Goal: Obtain resource: Download file/media

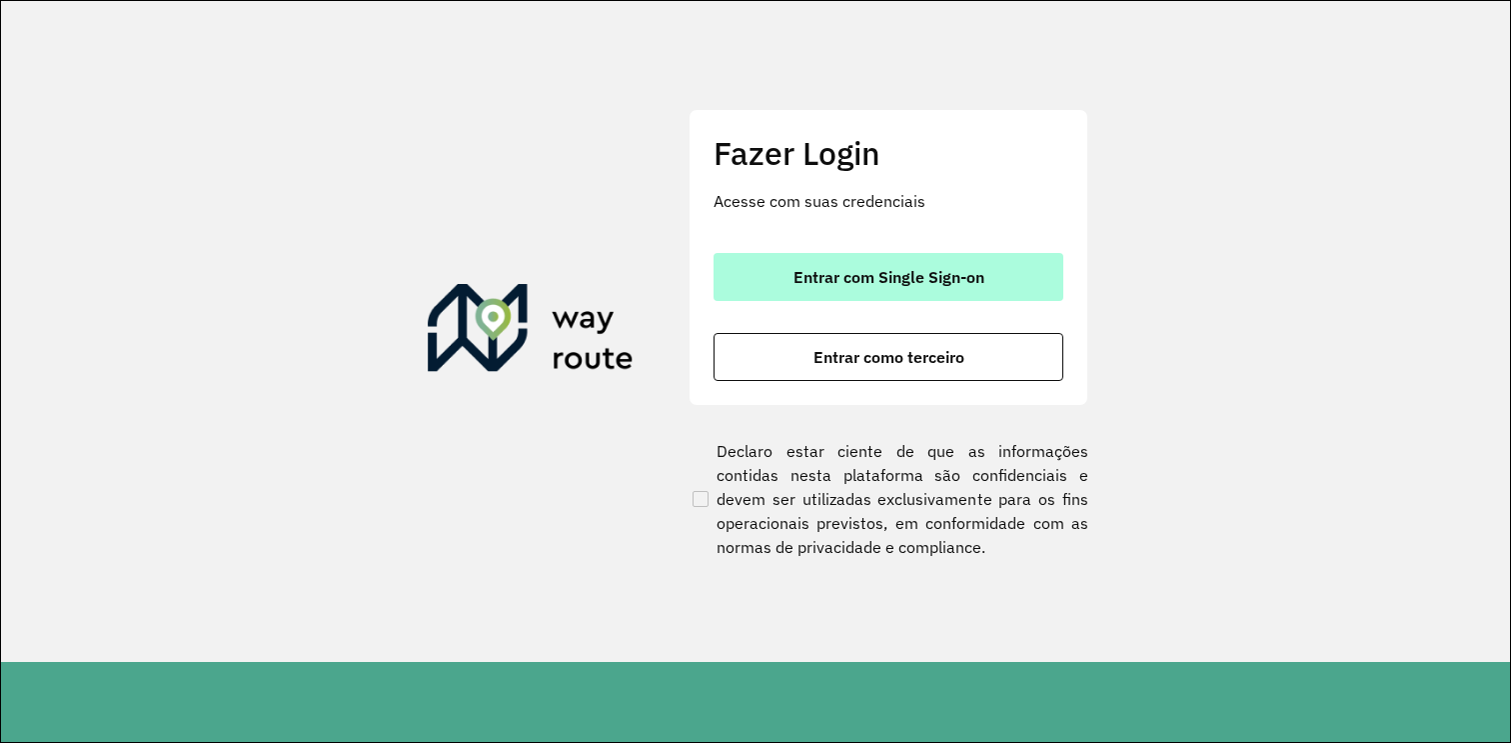
click at [856, 285] on span "Entrar com Single Sign-on" at bounding box center [889, 277] width 191 height 16
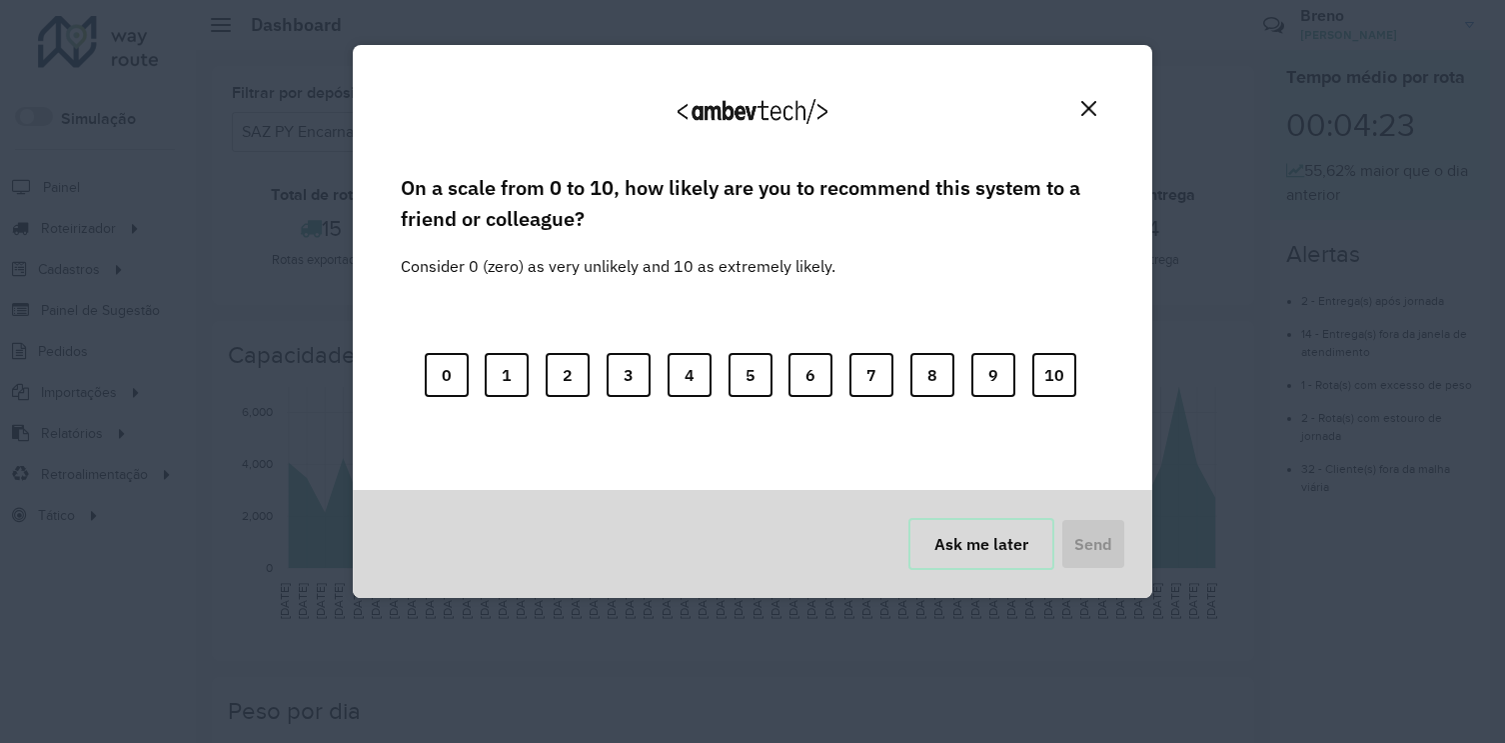
click at [990, 554] on button "Ask me later" at bounding box center [982, 544] width 146 height 52
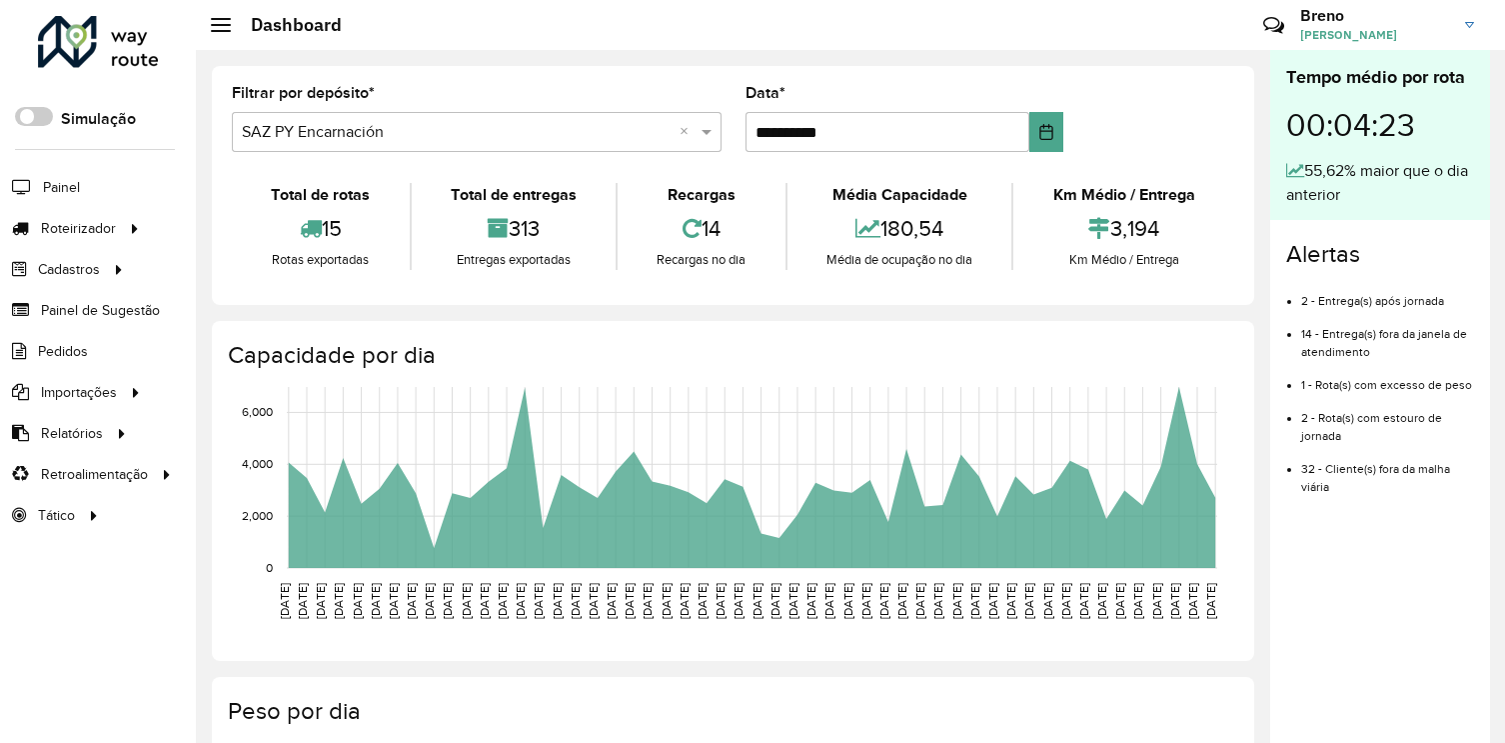
click at [1465, 19] on link "Breno Breno Ingwersen Santos" at bounding box center [1395, 25] width 189 height 52
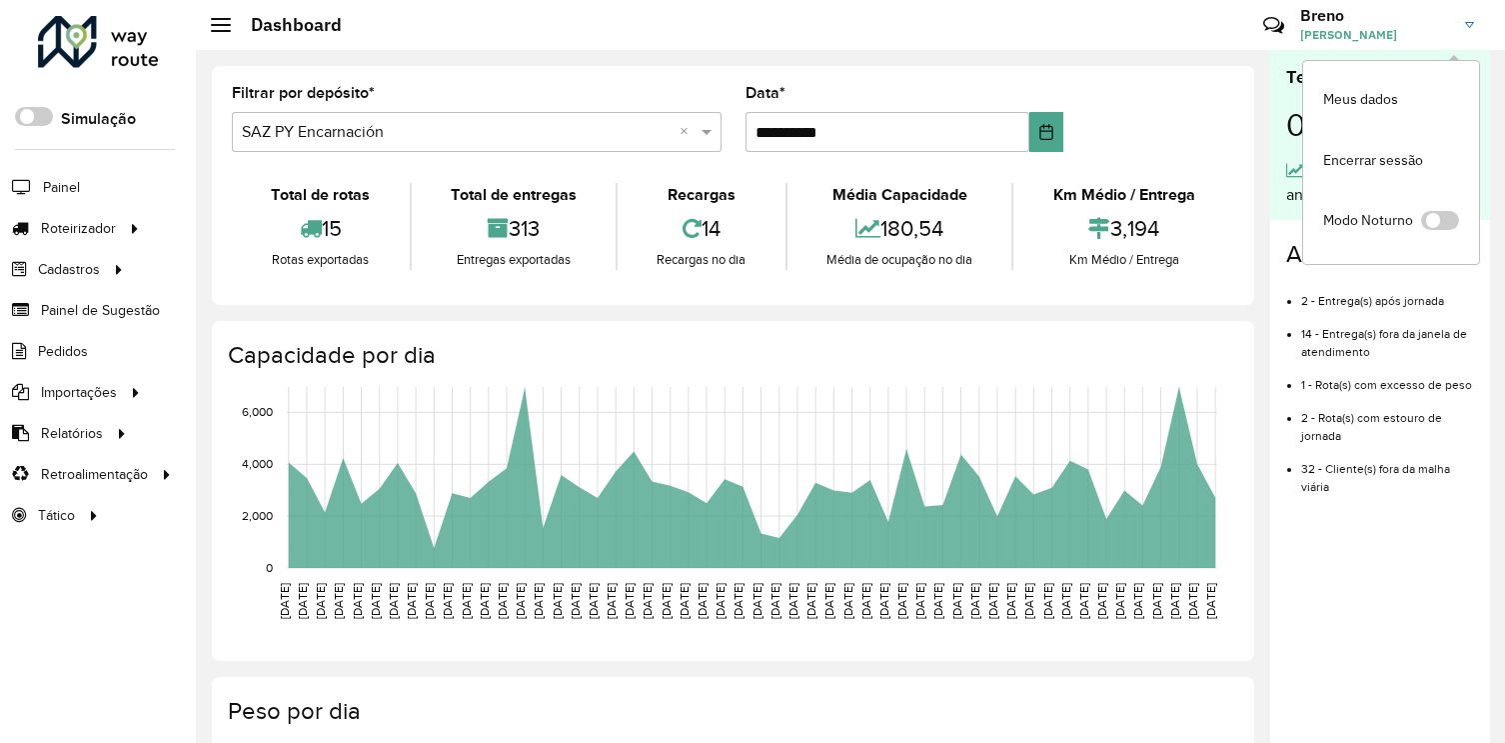
click at [852, 307] on div "**********" at bounding box center [733, 719] width 1075 height 1339
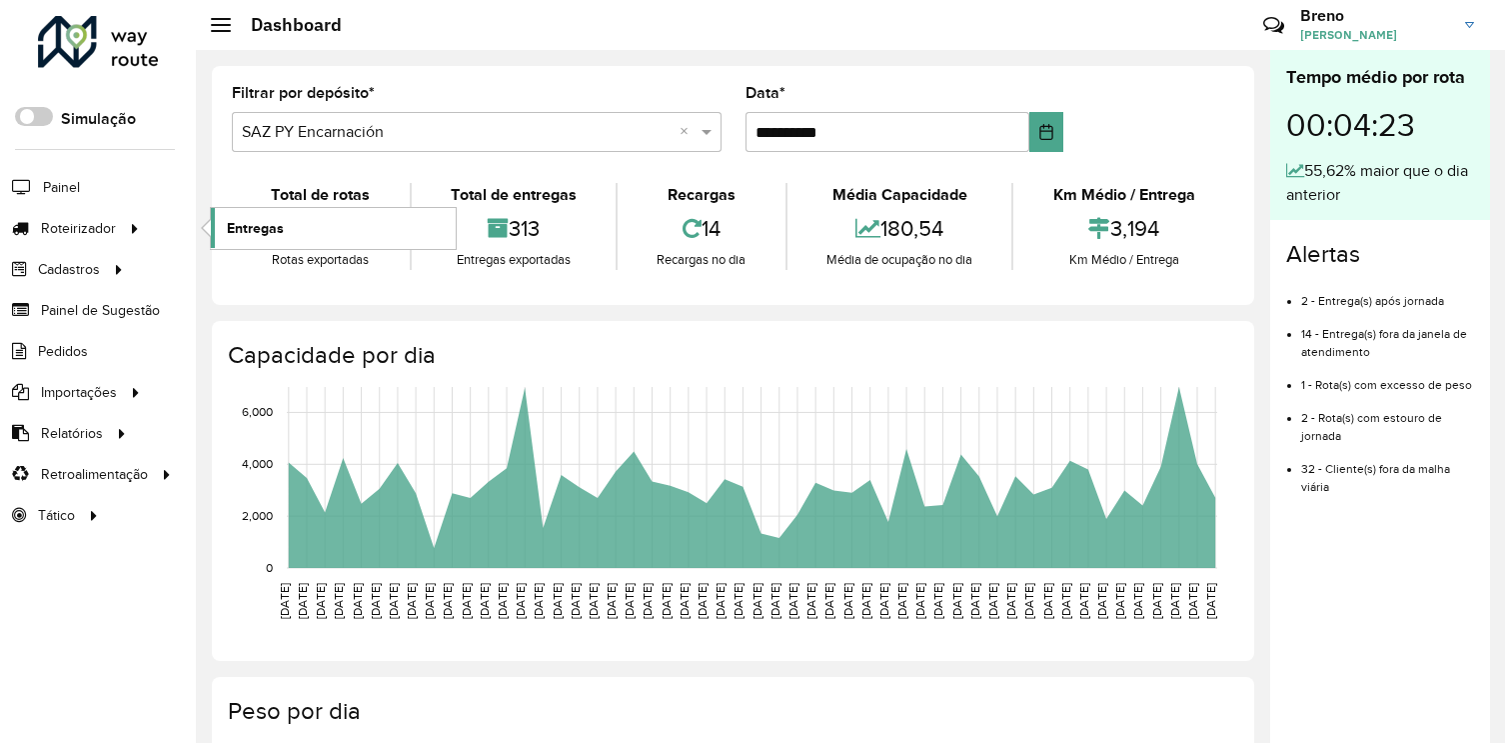
click at [283, 234] on span "Entregas" at bounding box center [255, 228] width 57 height 21
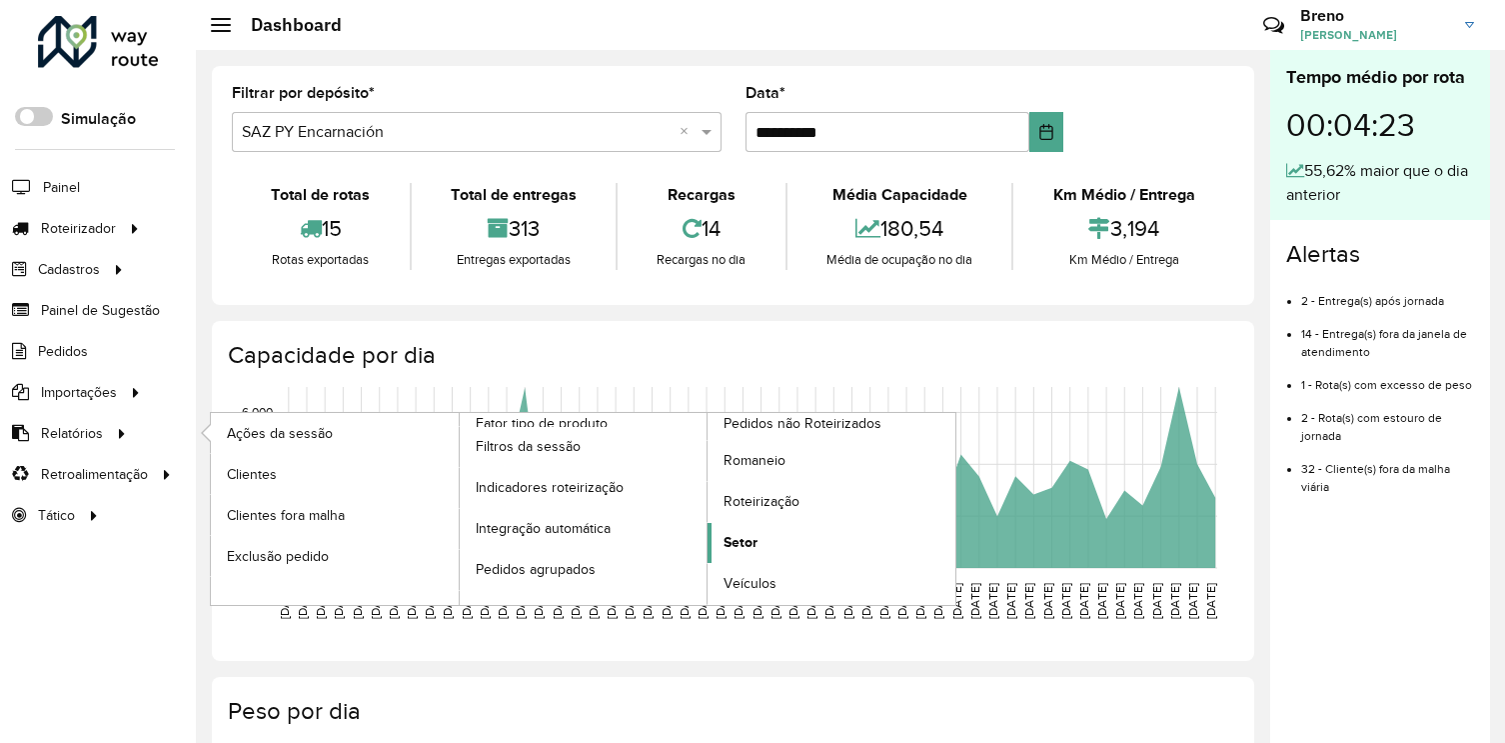
click at [746, 544] on span "Setor" at bounding box center [741, 542] width 34 height 21
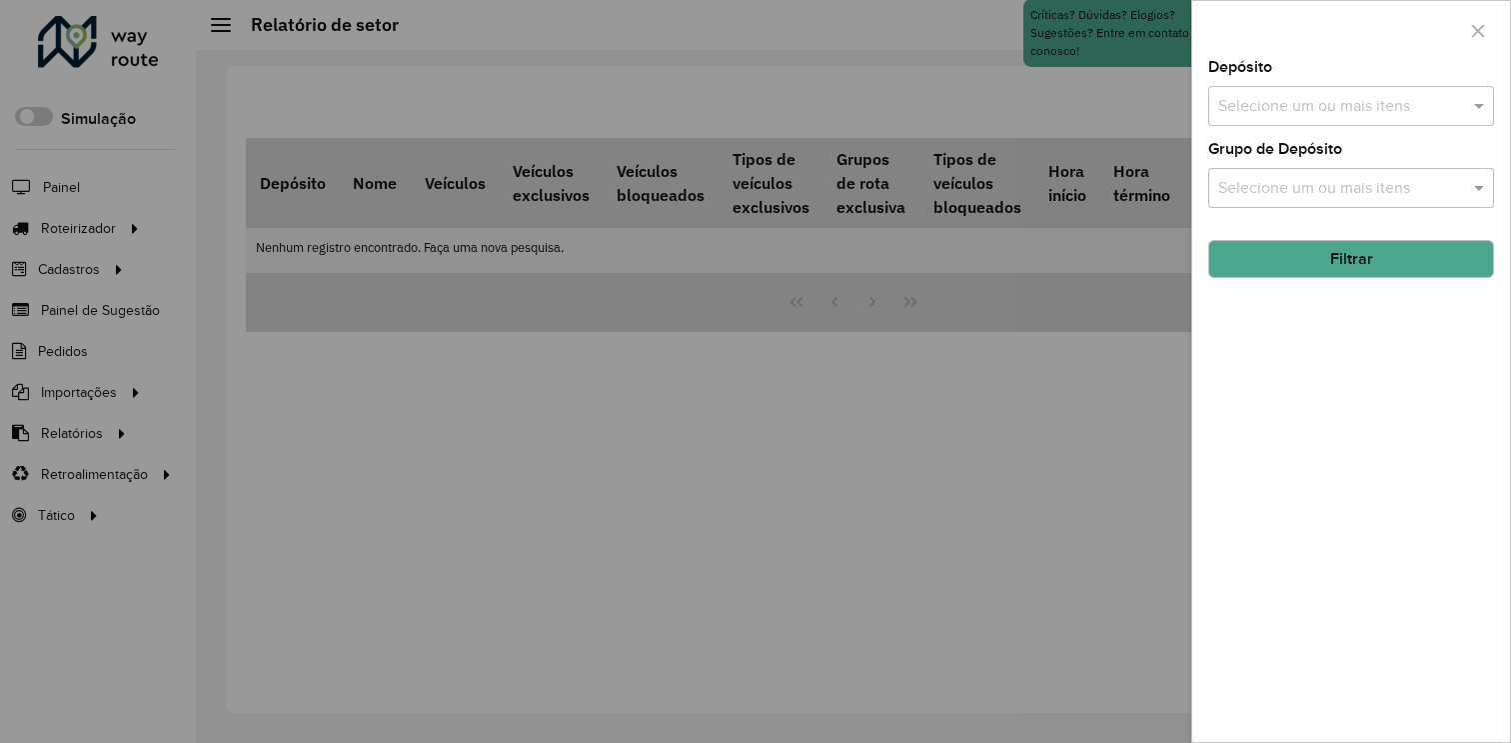
click at [1333, 120] on div "Selecione um ou mais itens" at bounding box center [1352, 106] width 286 height 40
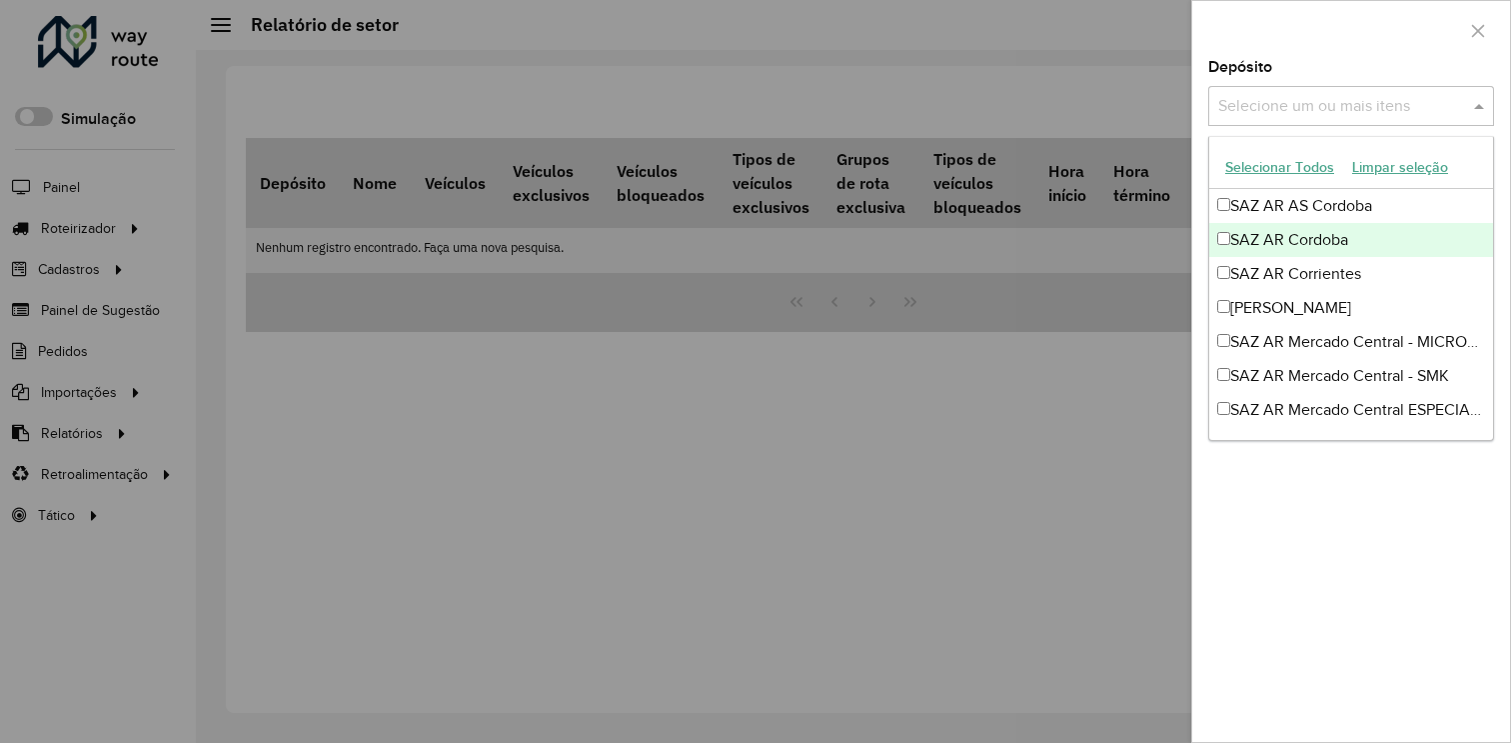
click at [1240, 238] on div "SAZ AR Cordoba" at bounding box center [1352, 240] width 284 height 34
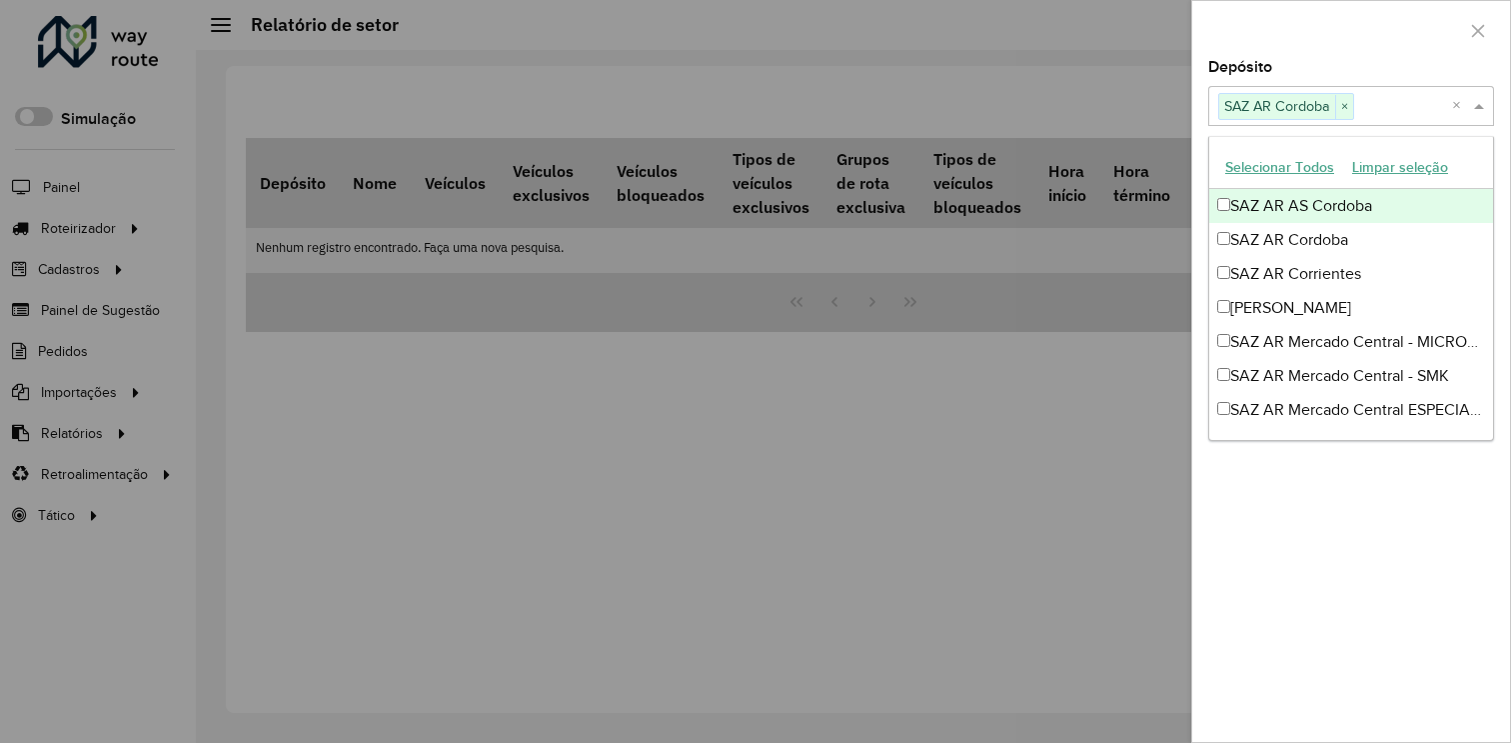
click at [1388, 61] on div "Depósito Selecione um ou mais itens SAZ AR Cordoba × ×" at bounding box center [1352, 93] width 286 height 66
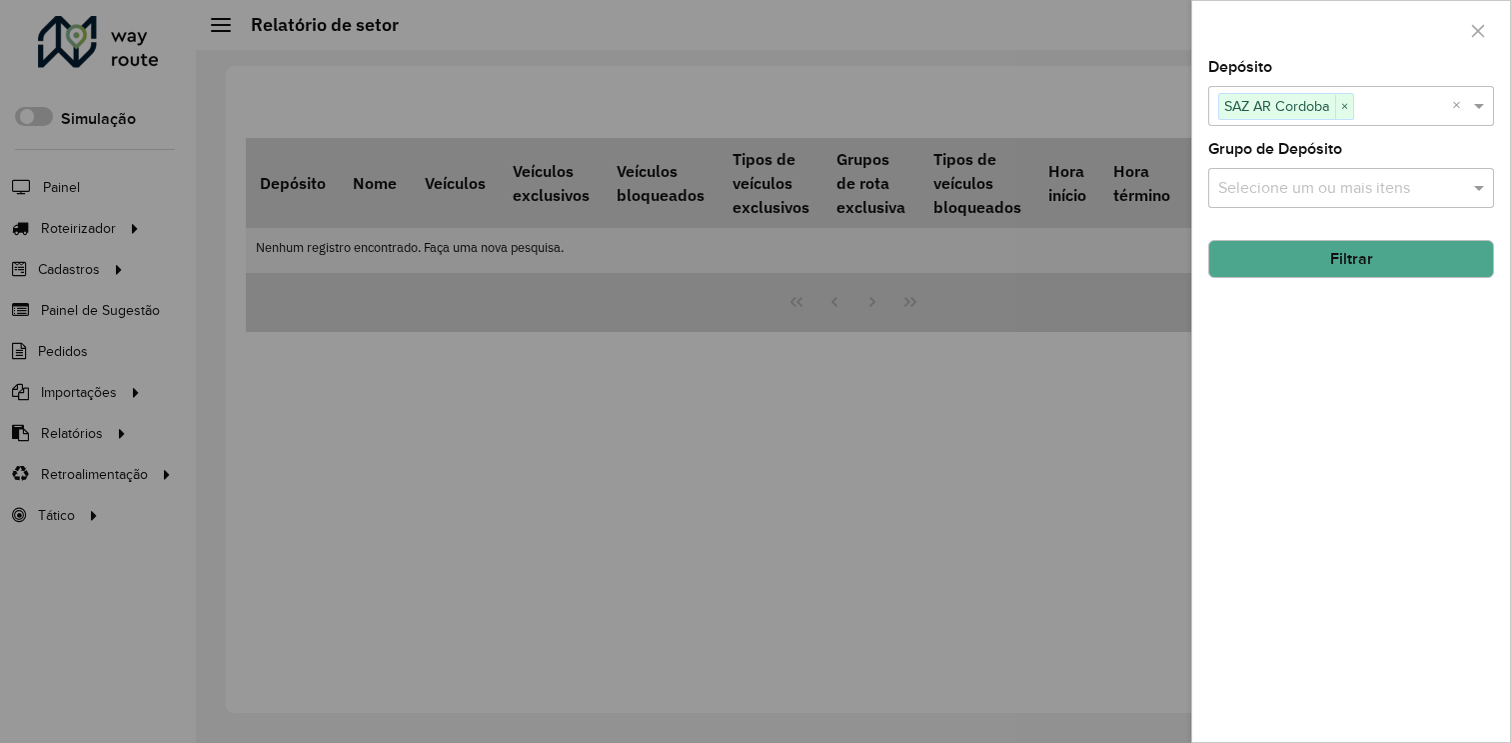
click at [1359, 198] on input "text" at bounding box center [1342, 189] width 256 height 24
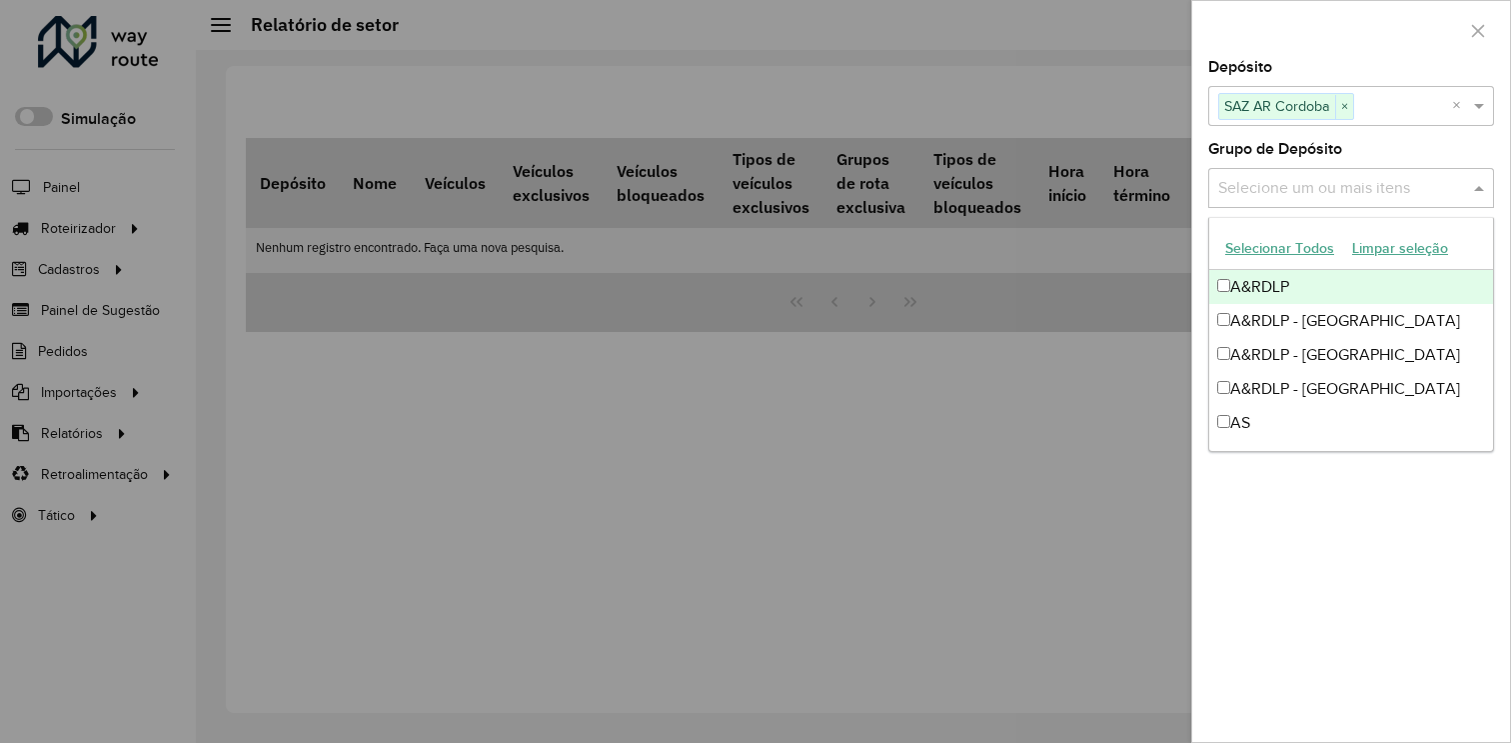
click at [1360, 197] on input "text" at bounding box center [1342, 189] width 256 height 24
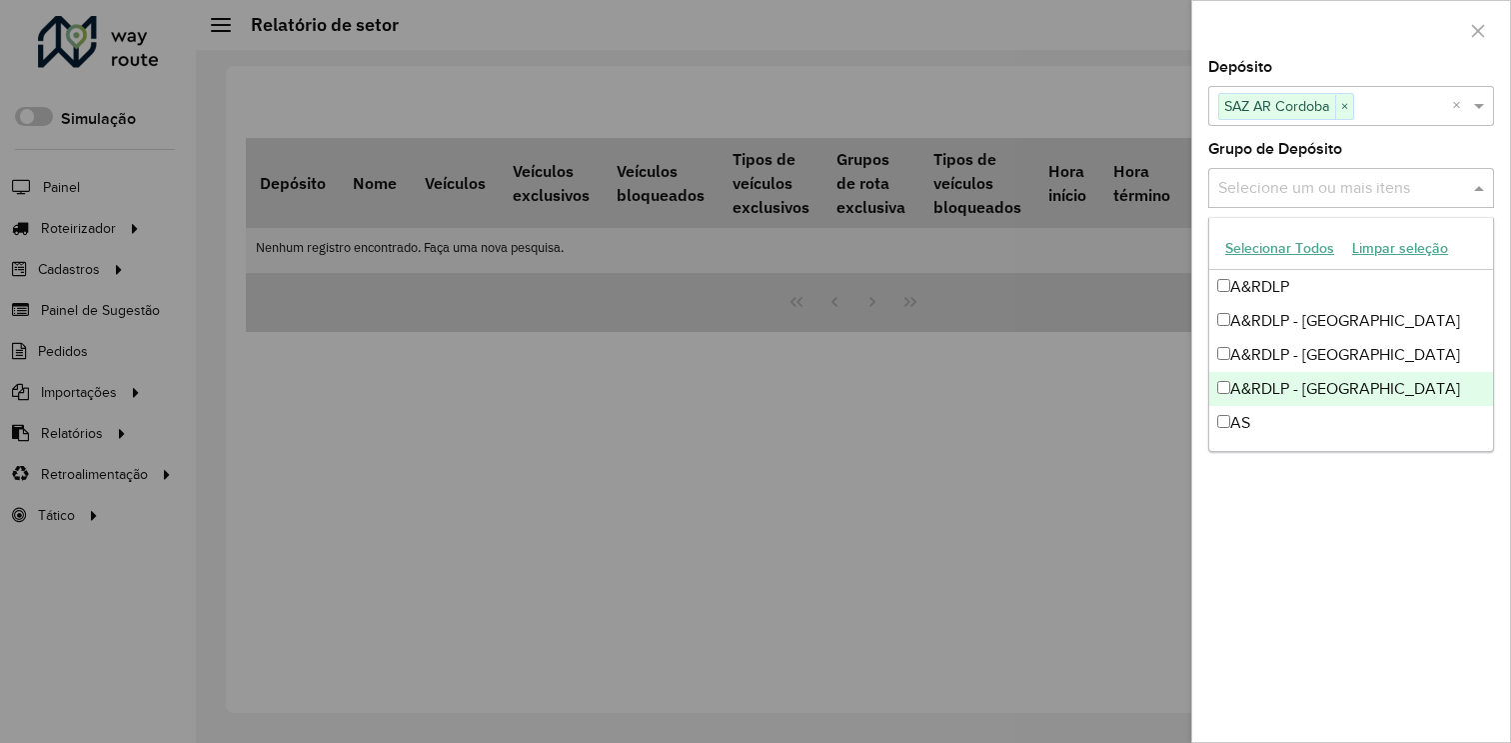
click at [1311, 502] on div "Depósito Selecione um ou mais itens SAZ AR Cordoba × × Grupo de Depósito Seleci…" at bounding box center [1352, 401] width 318 height 682
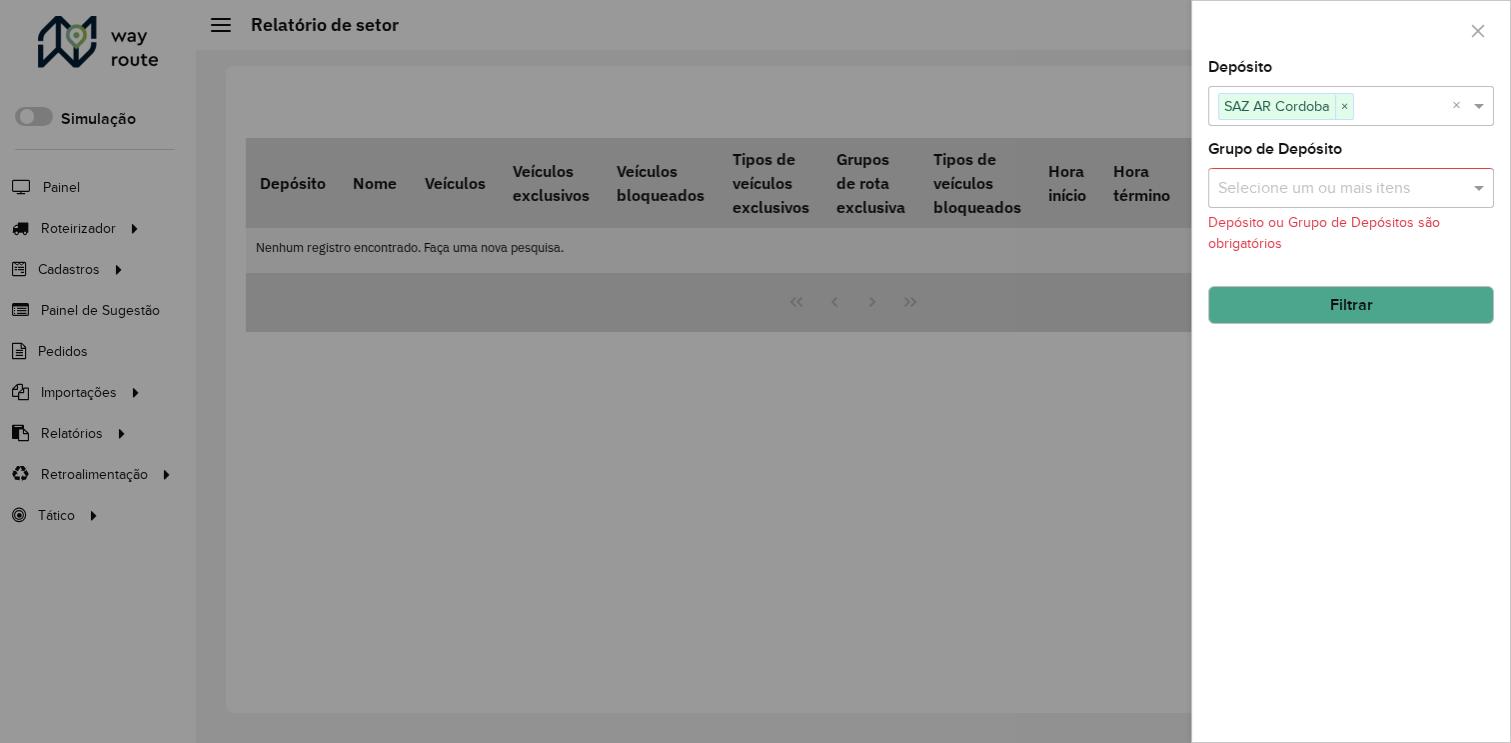
click at [1324, 326] on div "Depósito Selecione um ou mais itens SAZ AR Cordoba × × Grupo de Depósito Seleci…" at bounding box center [1352, 401] width 318 height 682
click at [1328, 314] on button "Filtrar" at bounding box center [1352, 305] width 286 height 38
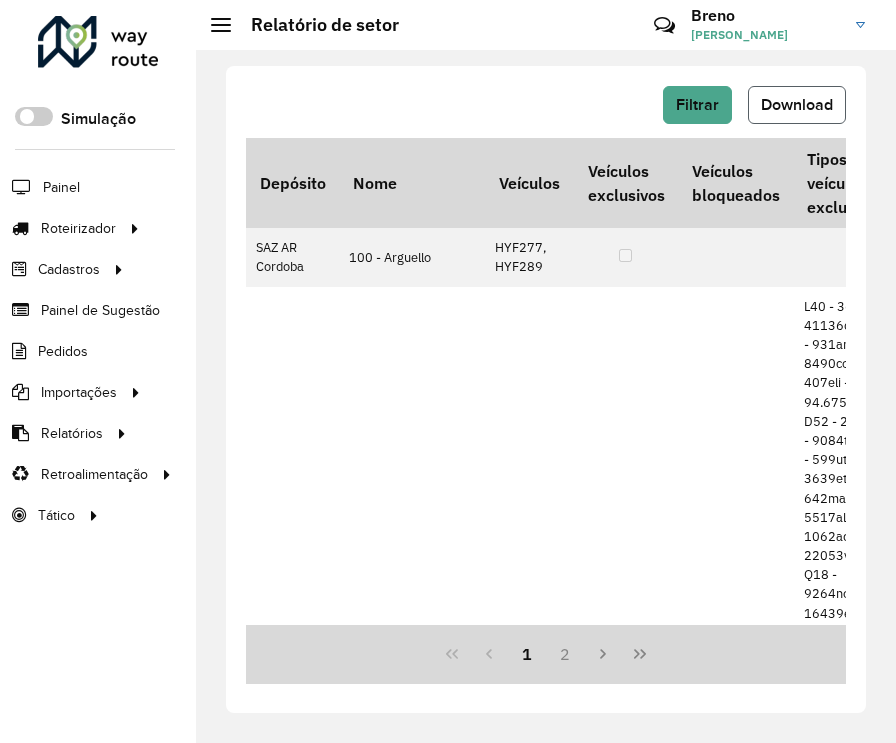
click at [780, 106] on span "Download" at bounding box center [797, 104] width 72 height 17
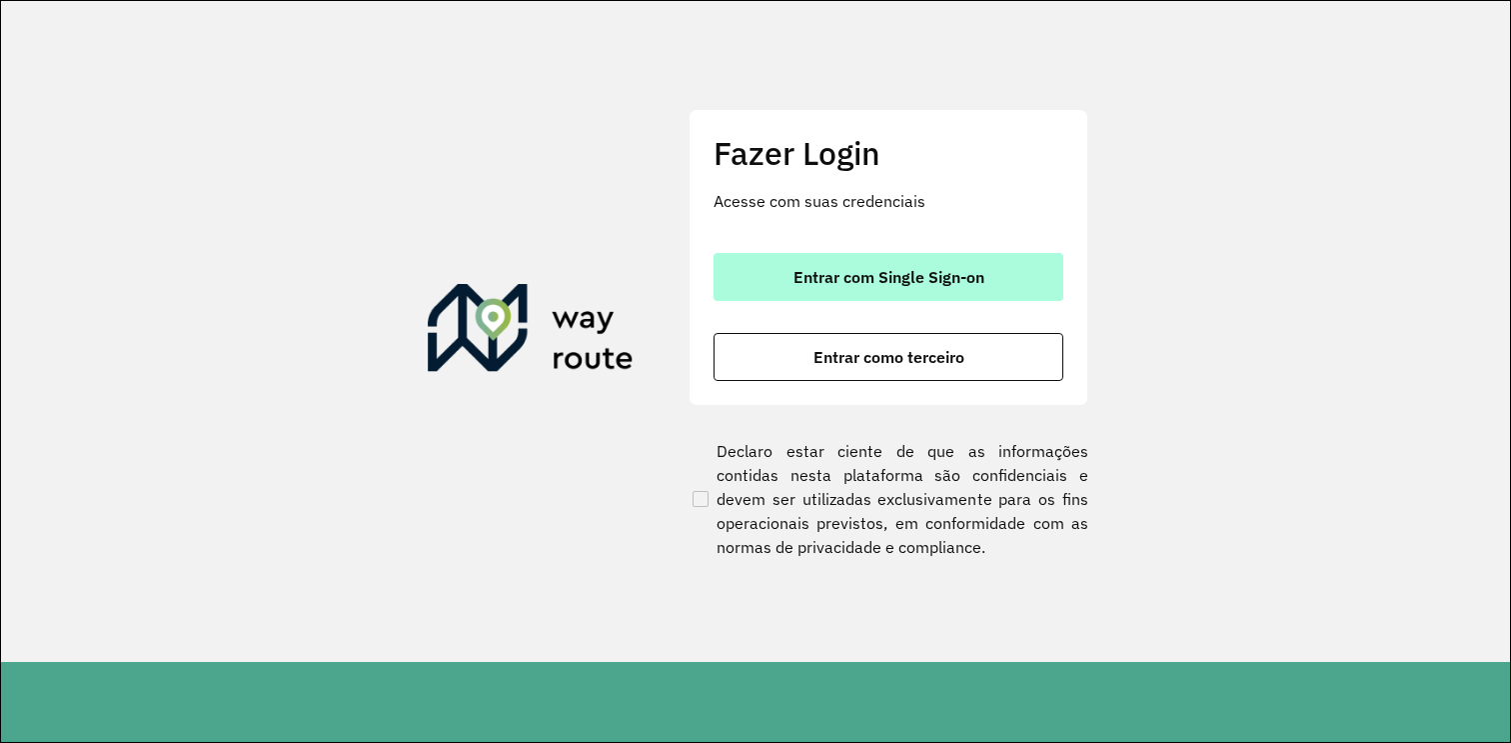
click at [921, 295] on button "Entrar com Single Sign-on" at bounding box center [889, 277] width 350 height 48
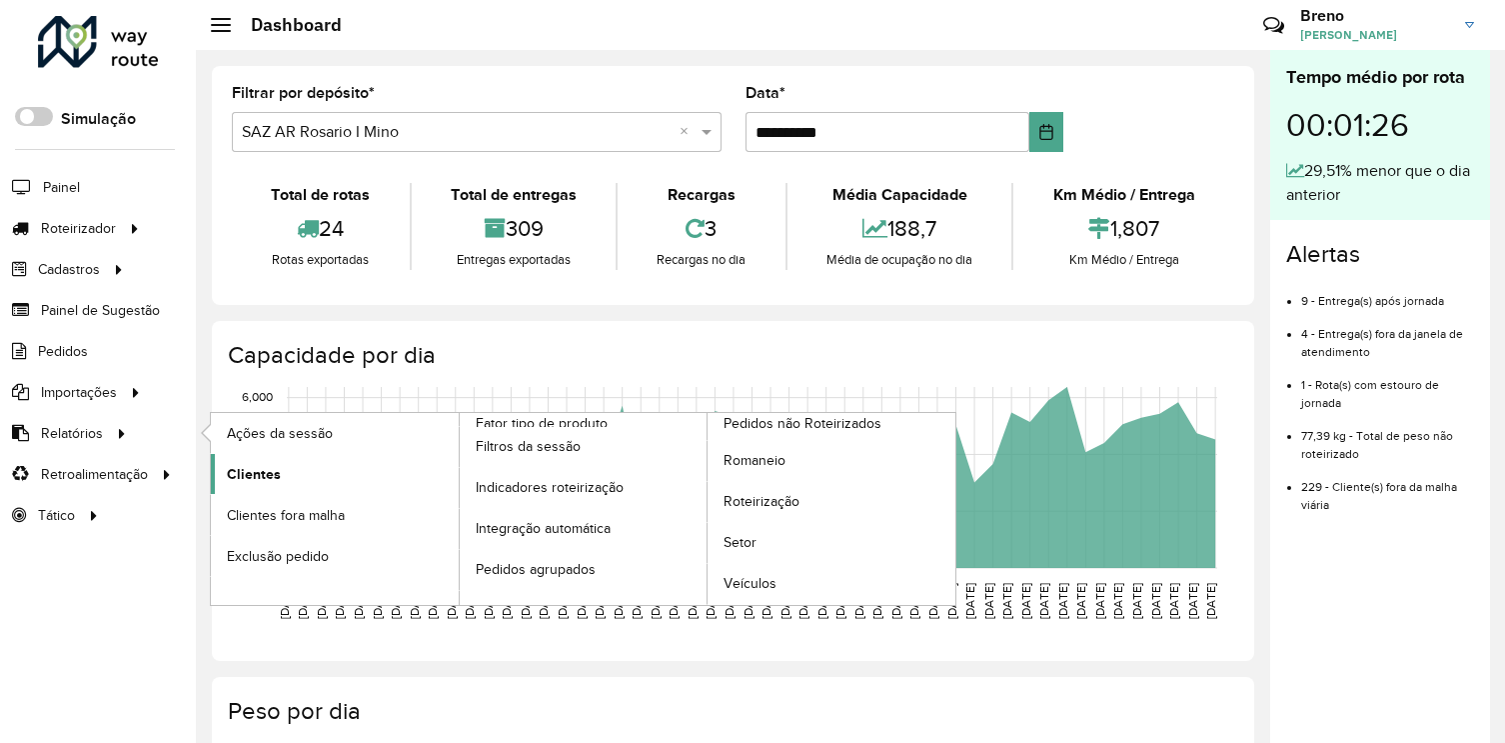
click at [268, 469] on span "Clientes" at bounding box center [254, 474] width 54 height 21
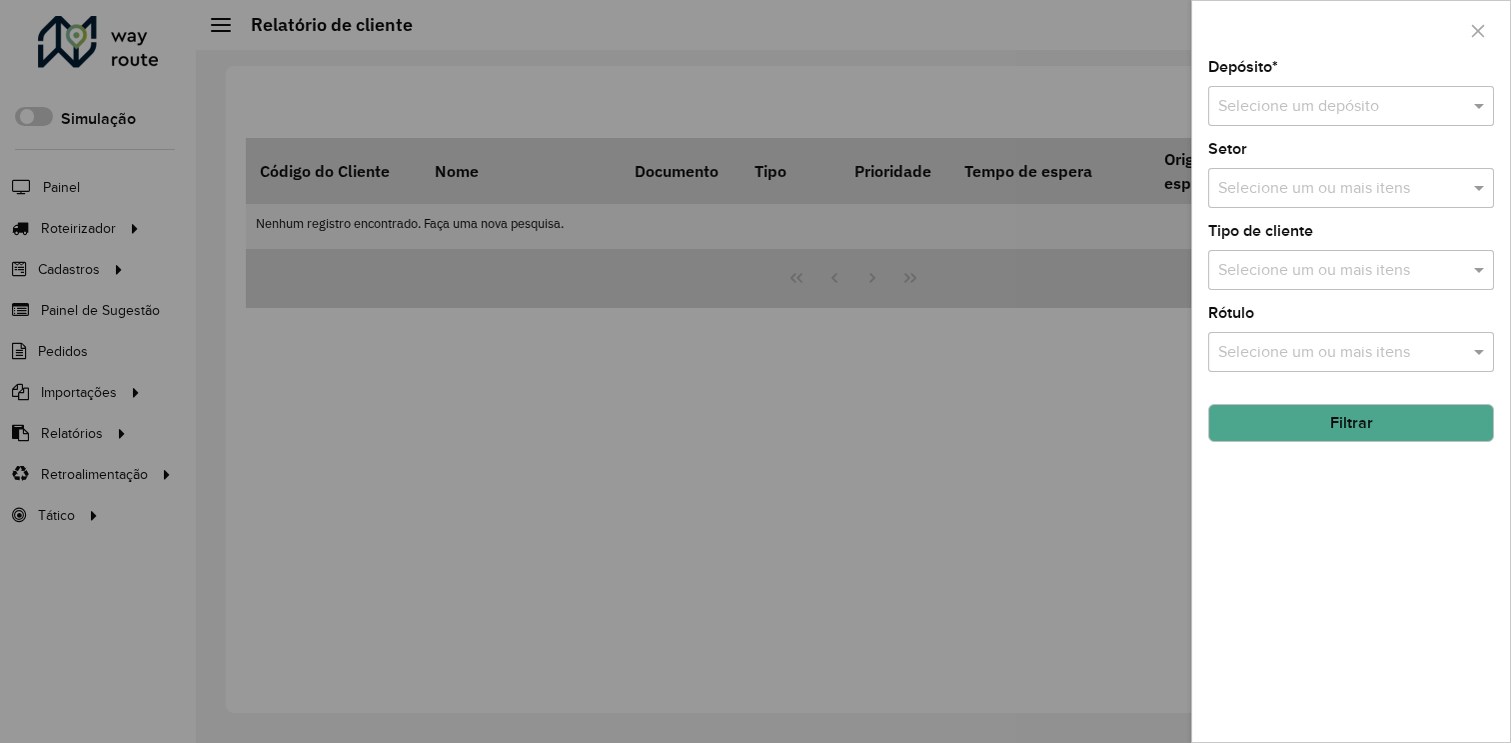
click at [1285, 111] on input "text" at bounding box center [1332, 107] width 226 height 24
type input "***"
click at [1359, 154] on div "SAZ PY Guarambaré" at bounding box center [1352, 164] width 284 height 34
click at [1304, 422] on button "Filtrar" at bounding box center [1352, 423] width 286 height 38
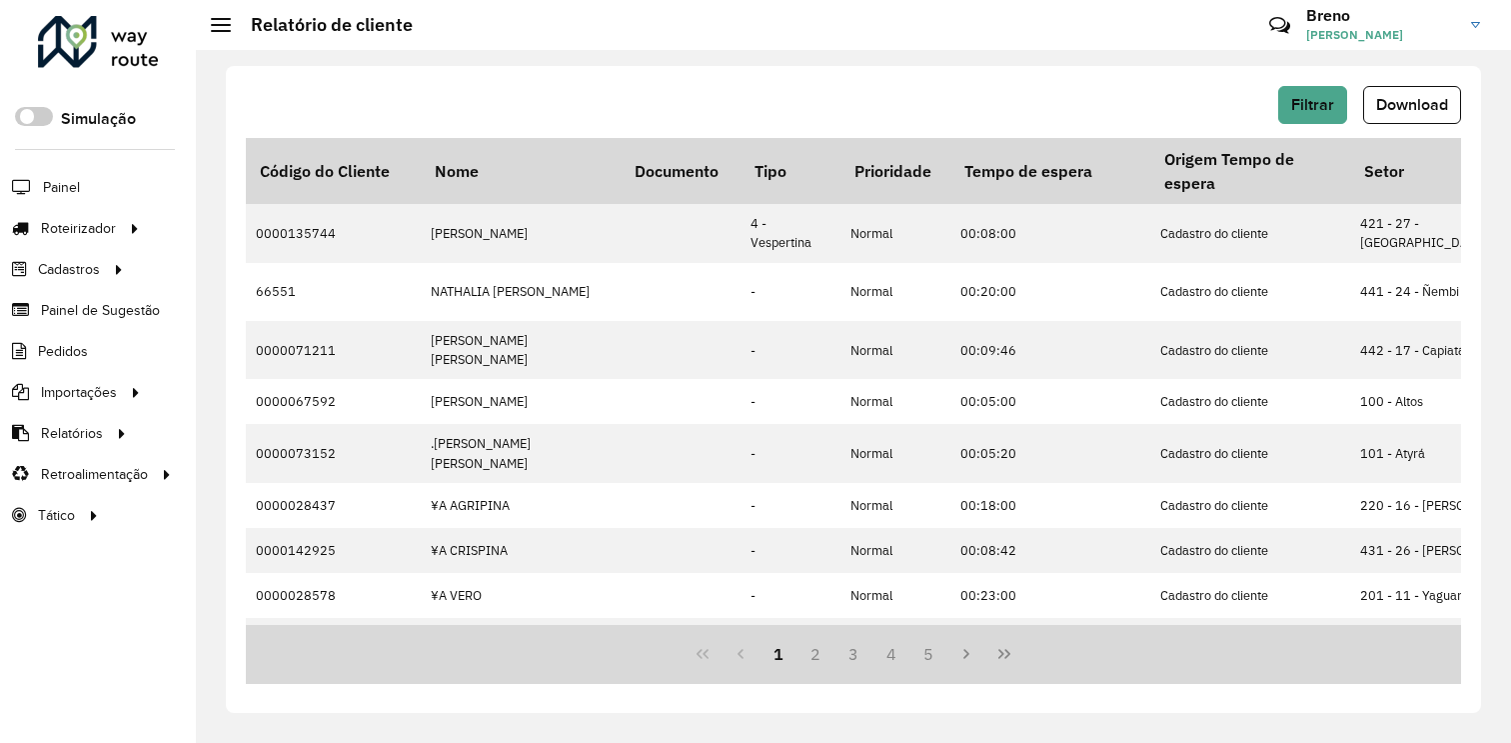
click at [939, 77] on div "Filtrar Download Código do Cliente Nome Documento Tipo Prioridade Tempo de espe…" at bounding box center [854, 389] width 1256 height 647
click at [1080, 109] on div "Filtrar Download" at bounding box center [854, 105] width 1216 height 38
click at [1145, 128] on div "Filtrar Download" at bounding box center [854, 112] width 1216 height 52
click at [972, 72] on div "Filtrar Download Código do Cliente Nome Documento Tipo Prioridade Tempo de espe…" at bounding box center [854, 389] width 1256 height 647
click at [964, 98] on div "Filtrar Download" at bounding box center [854, 105] width 1216 height 38
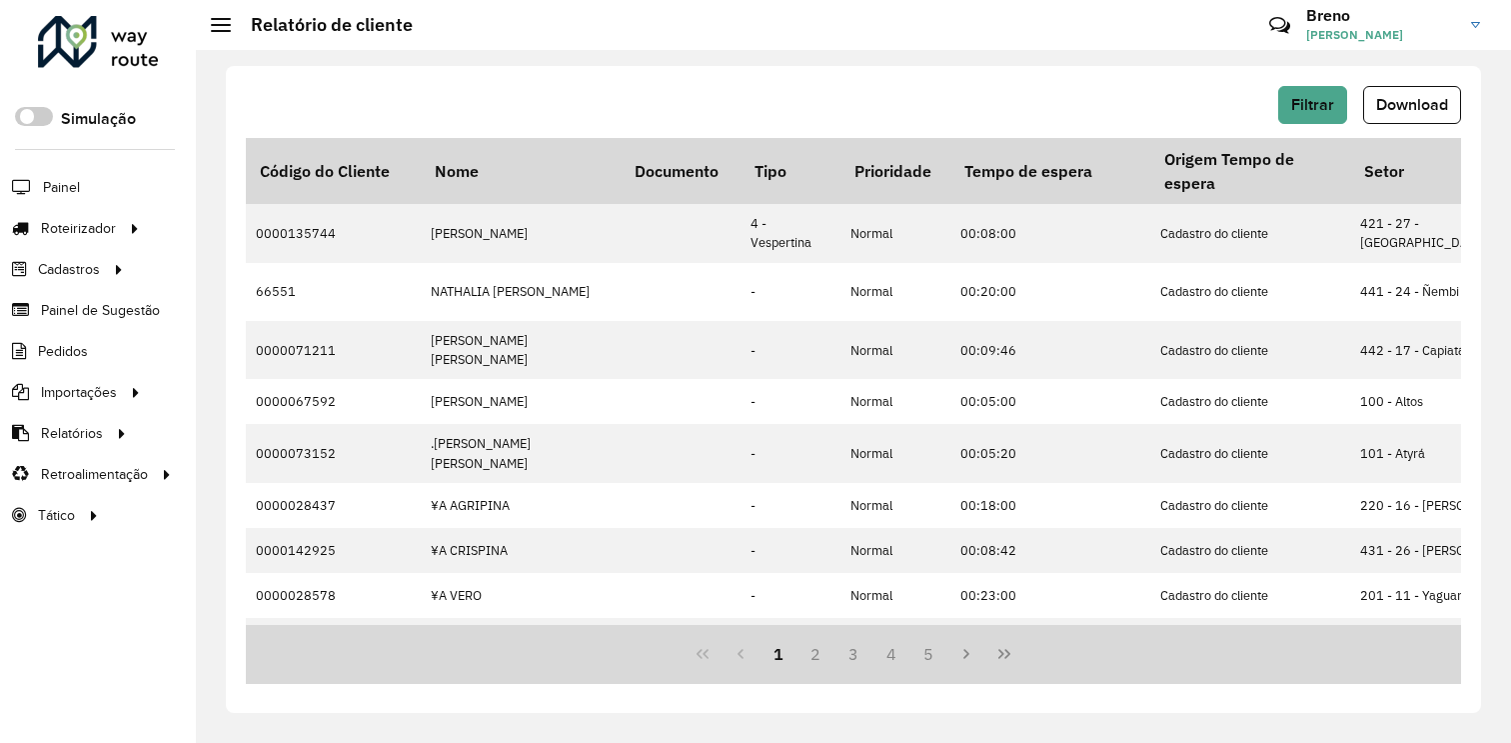
click at [1081, 91] on div "Filtrar Download" at bounding box center [854, 105] width 1216 height 38
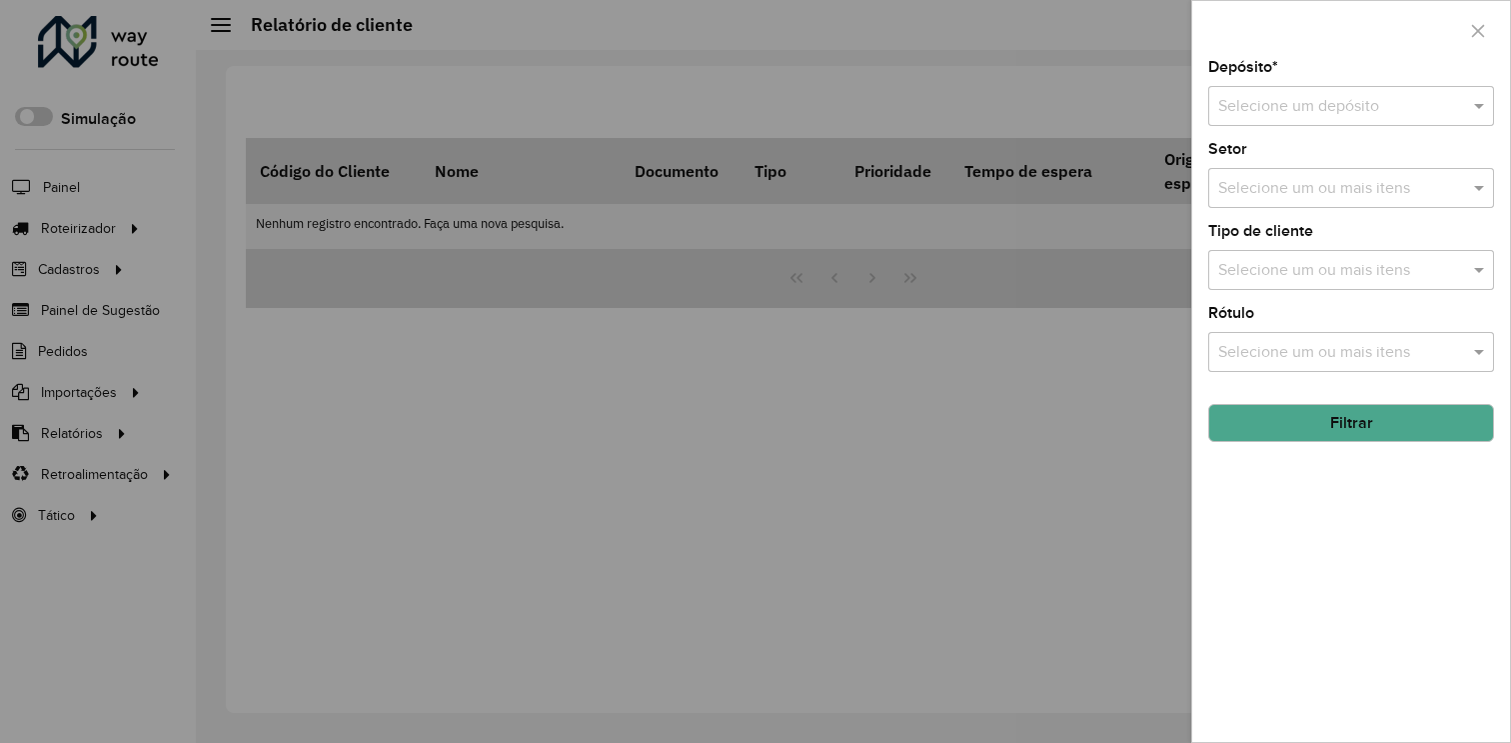
click at [1322, 125] on div "Selecione um depósito" at bounding box center [1352, 106] width 286 height 40
type input "***"
click at [1420, 161] on div "SAZ PY Guarambaré" at bounding box center [1352, 164] width 284 height 34
click at [1360, 431] on button "Filtrar" at bounding box center [1352, 423] width 286 height 38
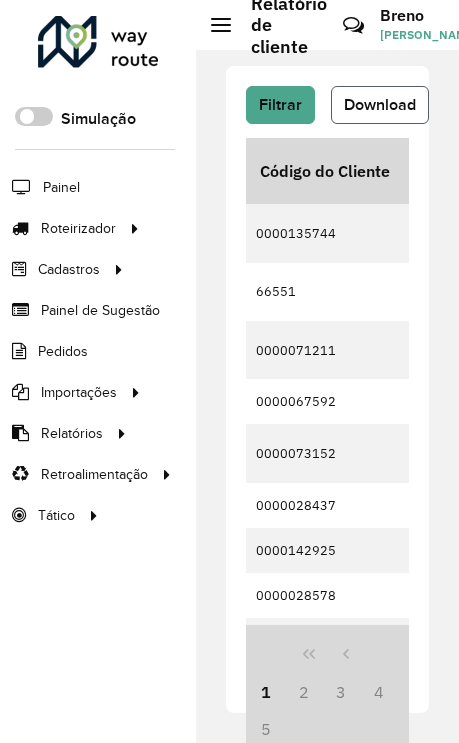
click at [381, 109] on span "Download" at bounding box center [380, 104] width 72 height 17
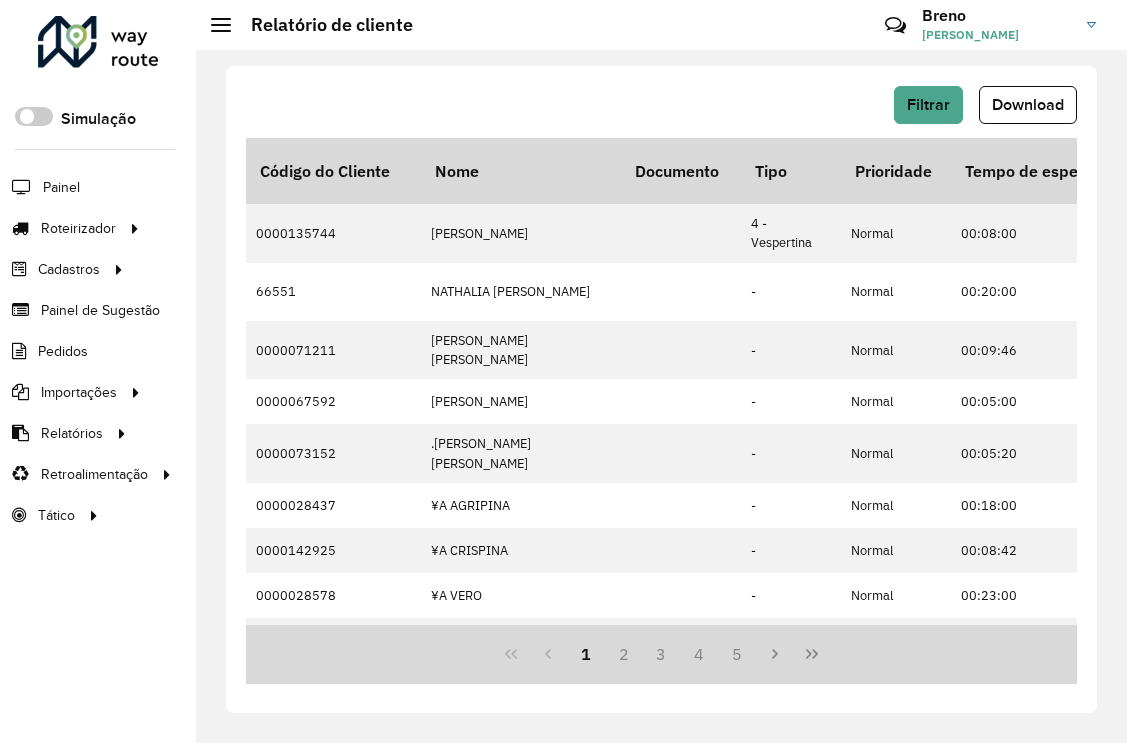
click at [954, 29] on span "Breno Ingwersen Santos" at bounding box center [997, 35] width 150 height 18
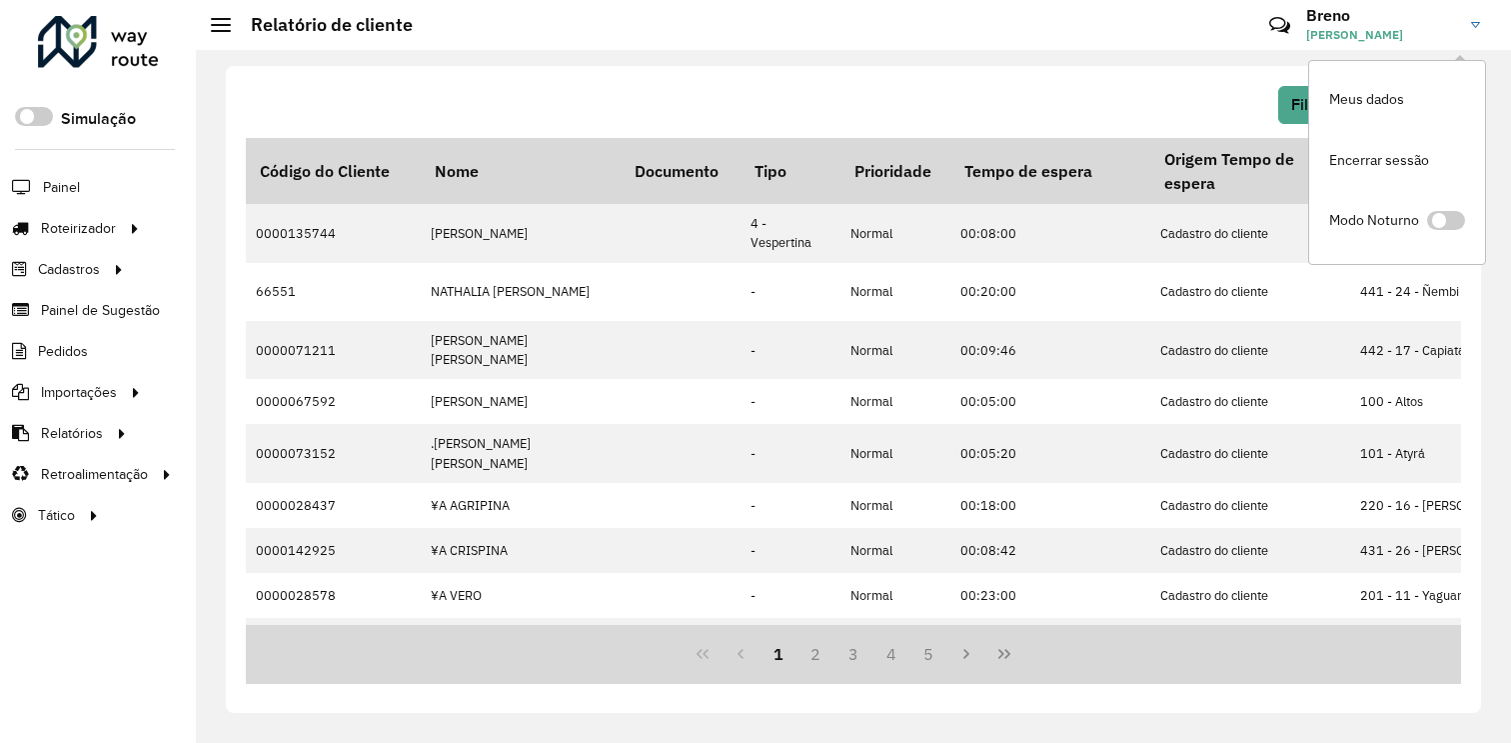
click at [1462, 16] on link "Breno Breno Ingwersen Santos" at bounding box center [1401, 25] width 189 height 52
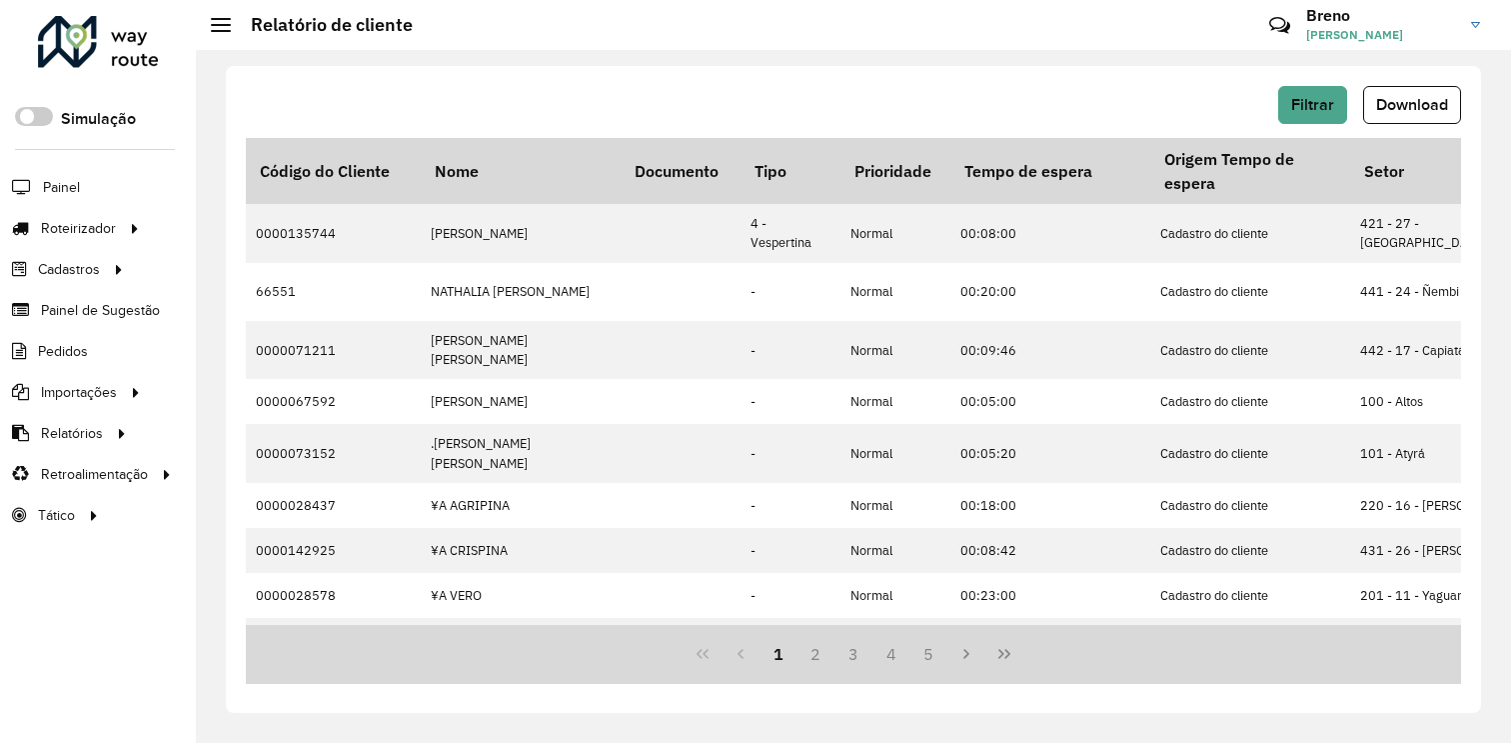
click at [1468, 18] on link "Breno Breno Ingwersen Santos" at bounding box center [1401, 25] width 189 height 52
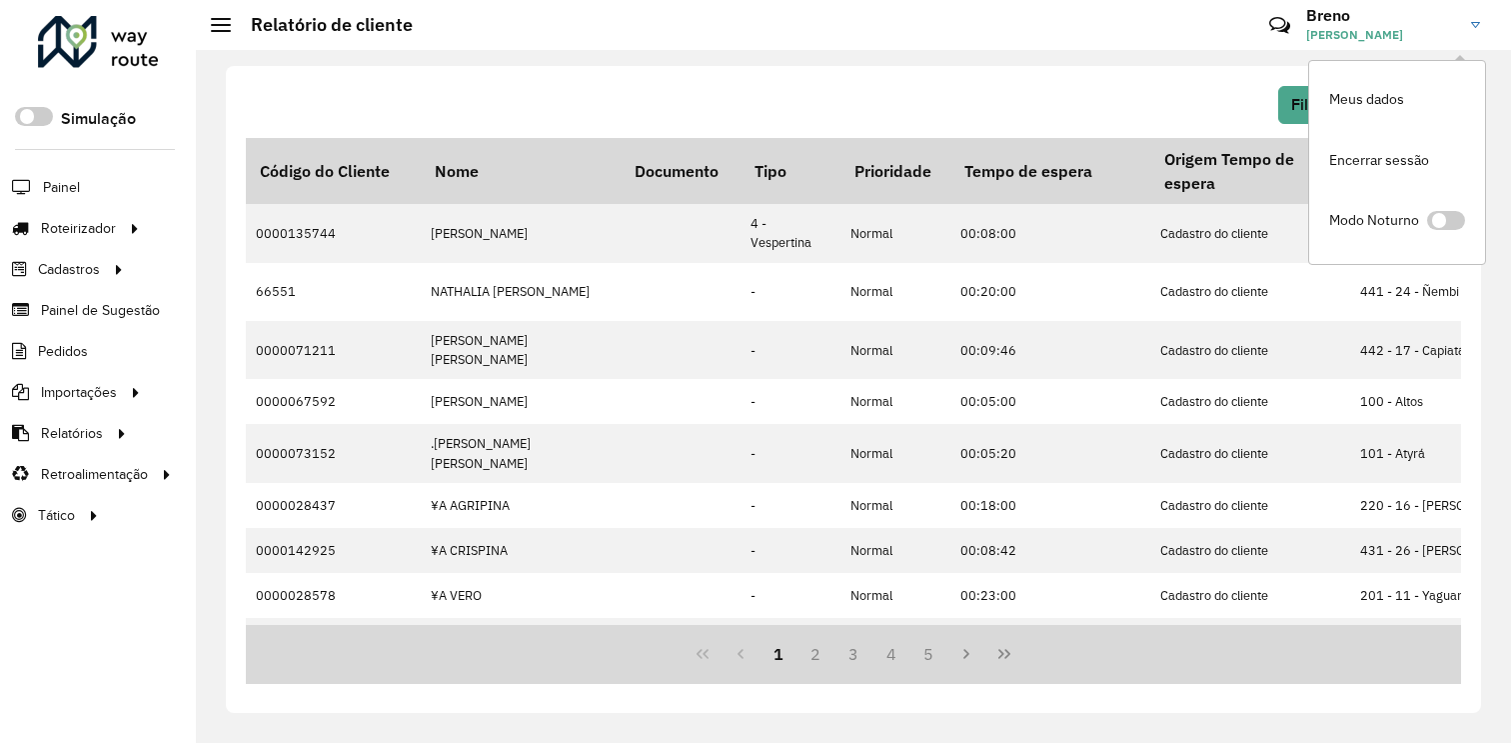
click at [1469, 18] on link "Breno Breno Ingwersen Santos" at bounding box center [1401, 25] width 189 height 52
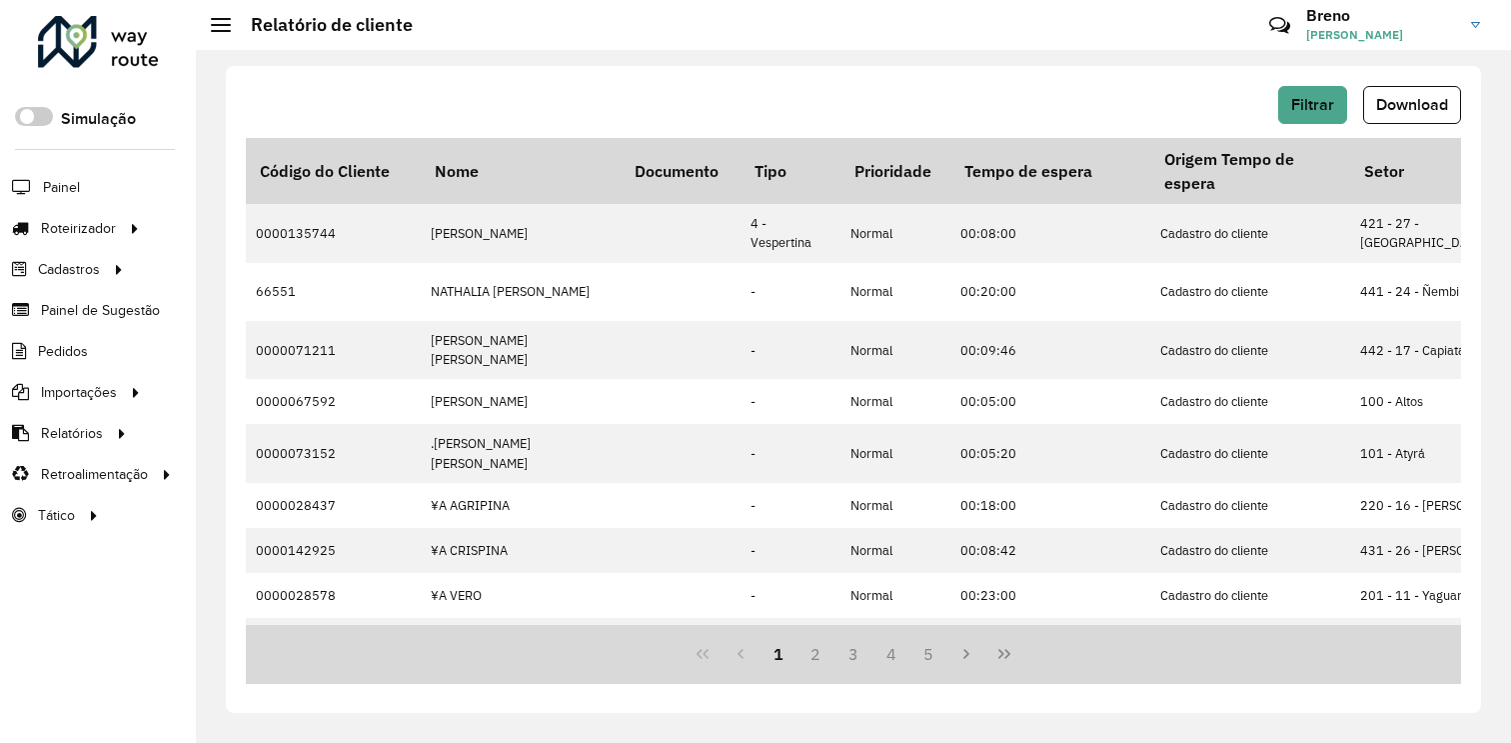
click at [1296, 23] on icon at bounding box center [1280, 25] width 43 height 43
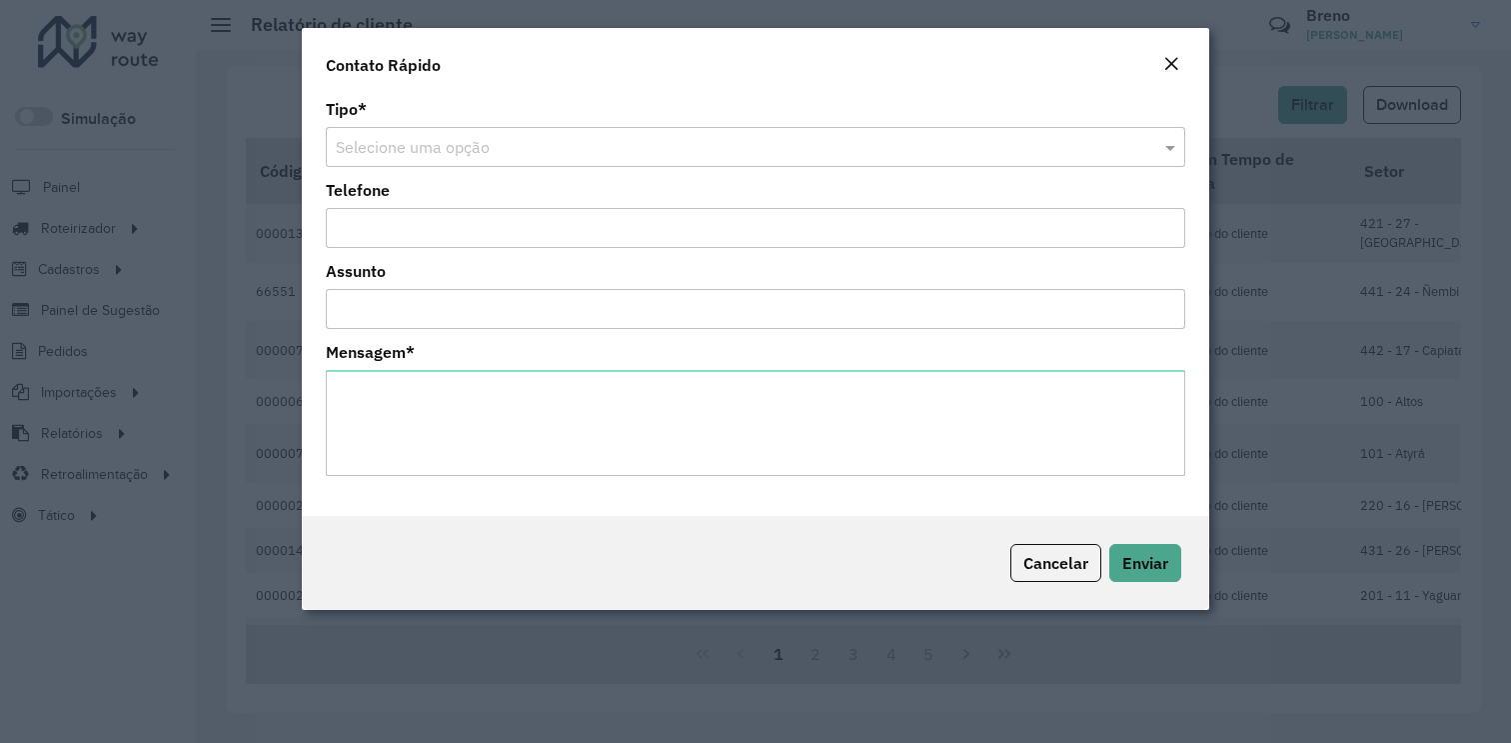
click at [1302, 19] on modal-container "Contato Rápido Tipo * Selecione uma opção Telefone Assunto Mensagem * Cancelar …" at bounding box center [755, 371] width 1511 height 743
click at [1376, 26] on modal-container "Contato Rápido Tipo * Selecione uma opção Telefone Assunto Mensagem * Cancelar …" at bounding box center [755, 371] width 1511 height 743
click at [1460, 33] on modal-container "Contato Rápido Tipo * Selecione uma opção Telefone Assunto Mensagem * Cancelar …" at bounding box center [755, 371] width 1511 height 743
drag, startPoint x: 1041, startPoint y: 578, endPoint x: 1123, endPoint y: 494, distance: 117.3
click at [1041, 578] on button "Cancelar" at bounding box center [1056, 563] width 91 height 38
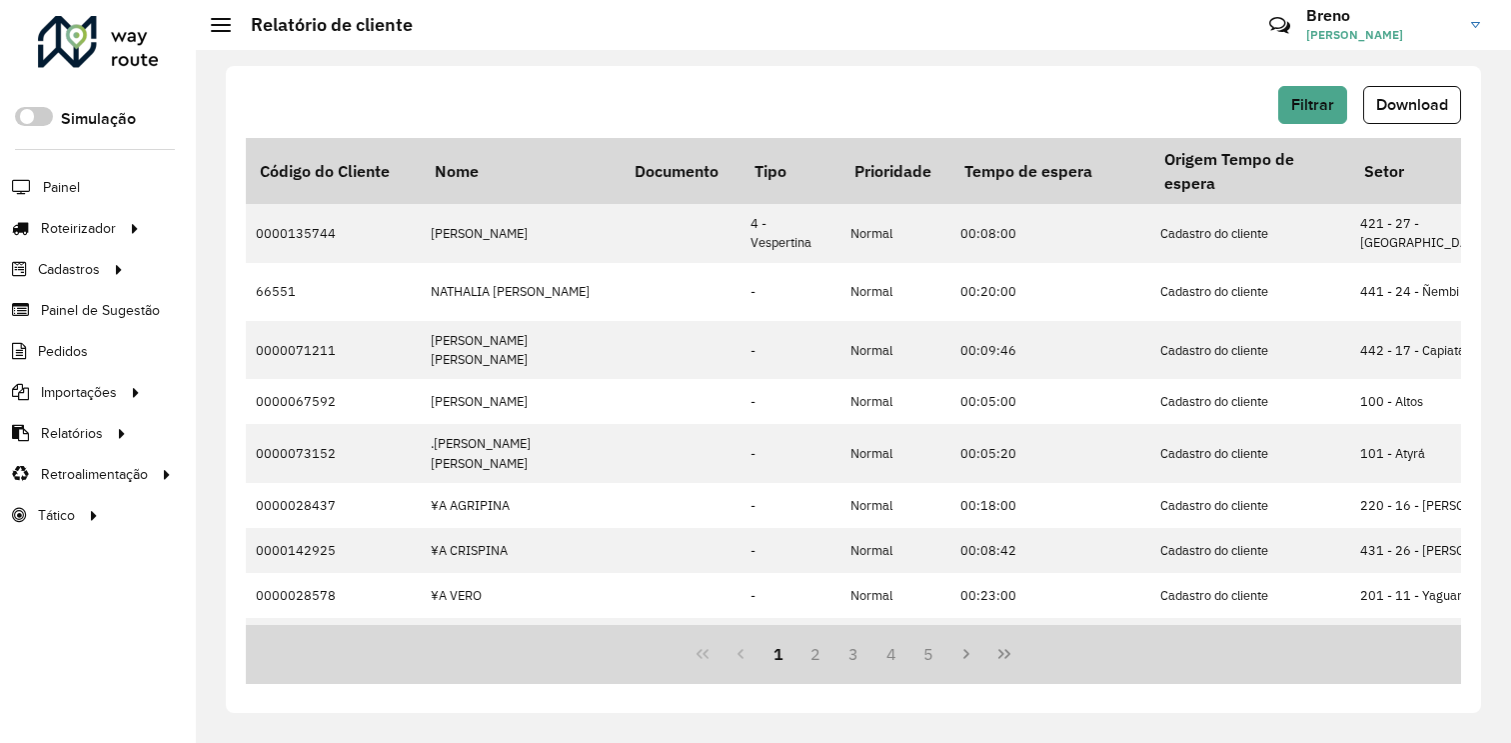
click at [1471, 34] on link "[PERSON_NAME]" at bounding box center [1401, 25] width 189 height 52
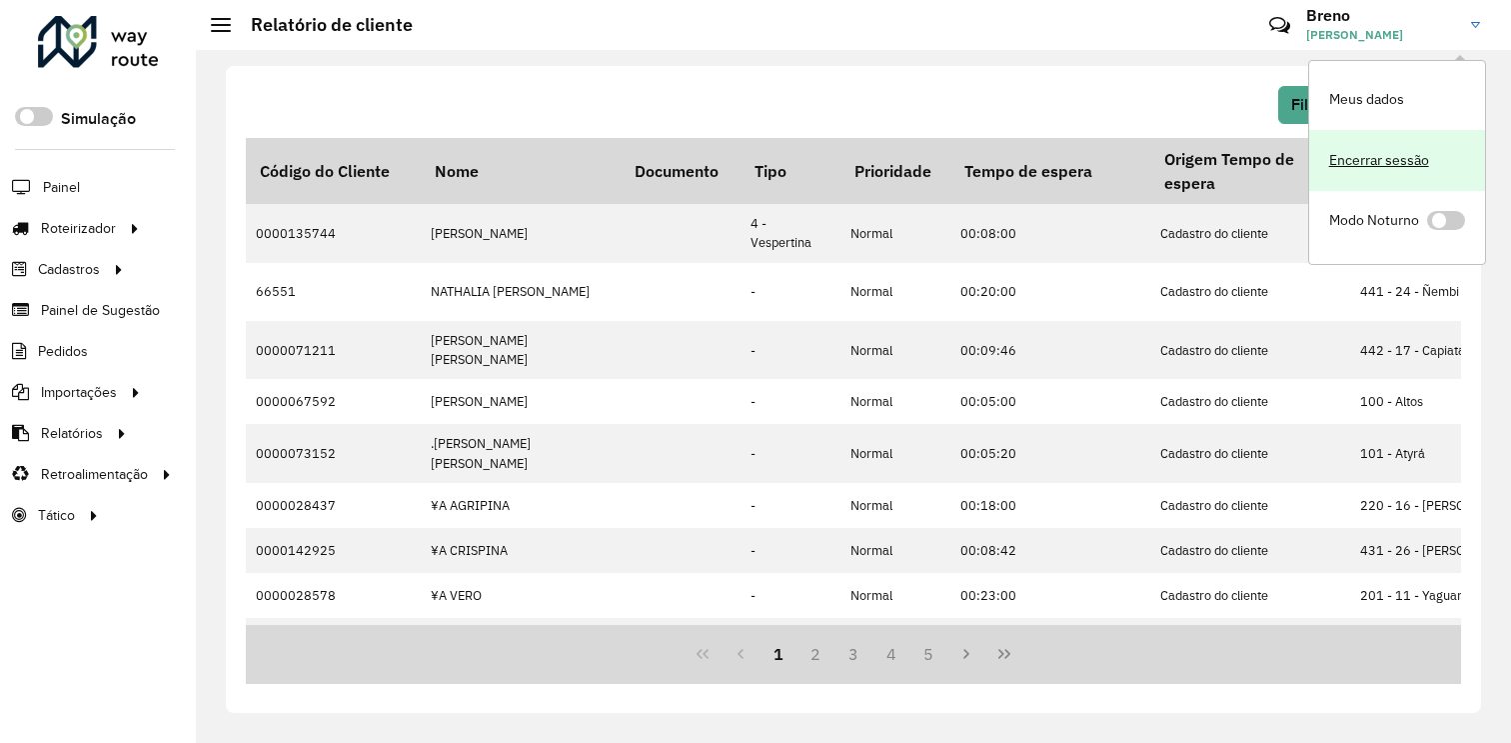
click at [1423, 146] on link "Encerrar sessão" at bounding box center [1398, 160] width 176 height 61
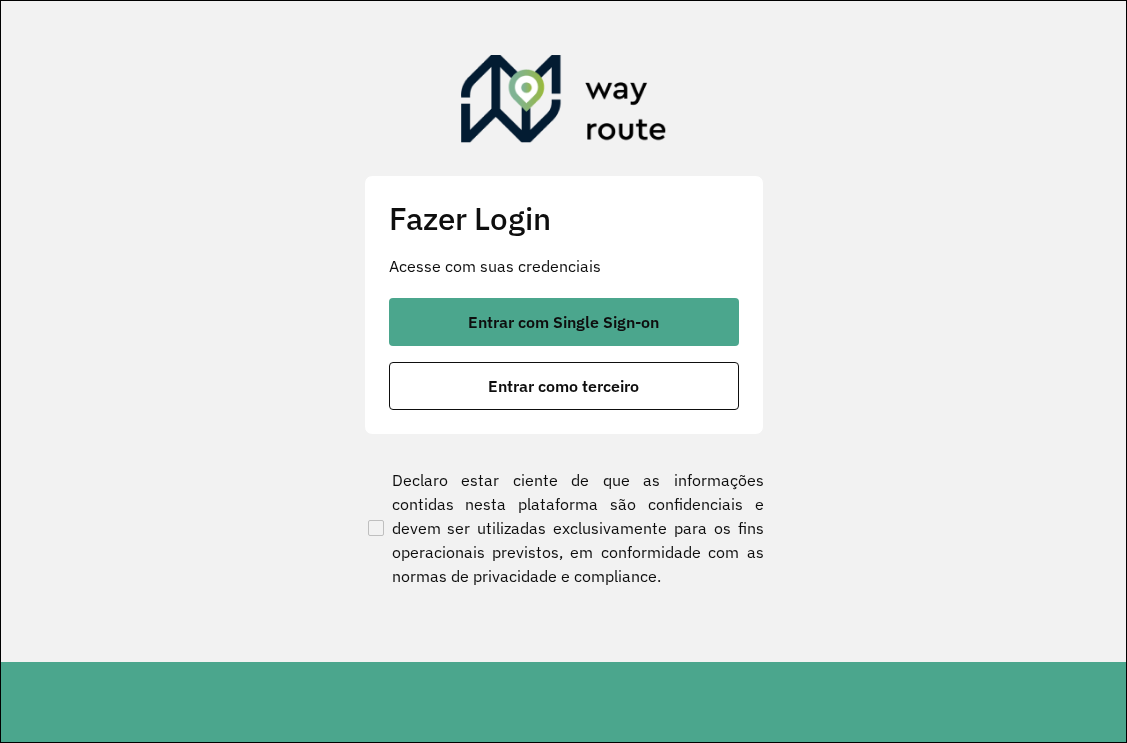
click at [1125, 353] on section "Fazer Login Acesse com suas credenciais Entrar com Single Sign-on Entrar como t…" at bounding box center [563, 331] width 1125 height 661
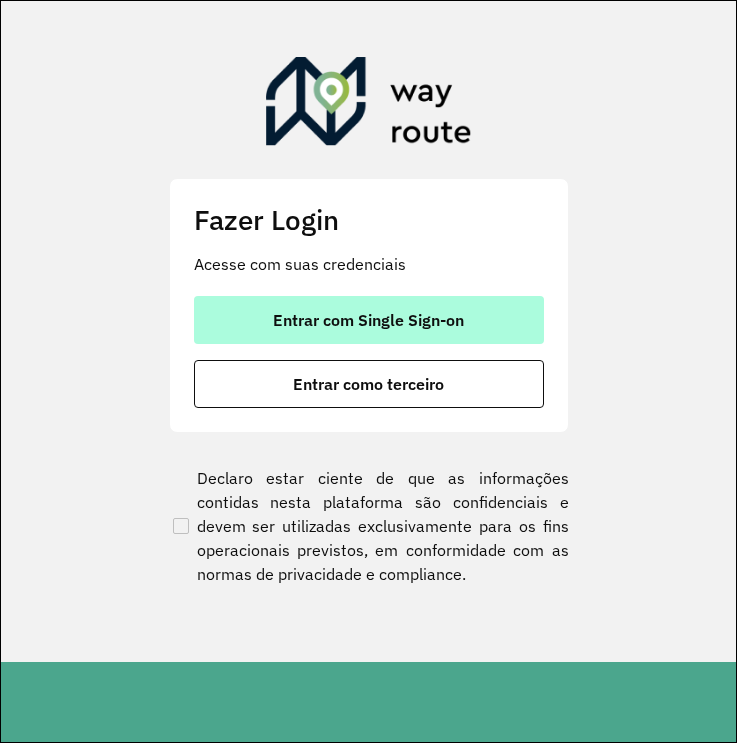
click at [341, 318] on span "Entrar com Single Sign-on" at bounding box center [368, 320] width 191 height 16
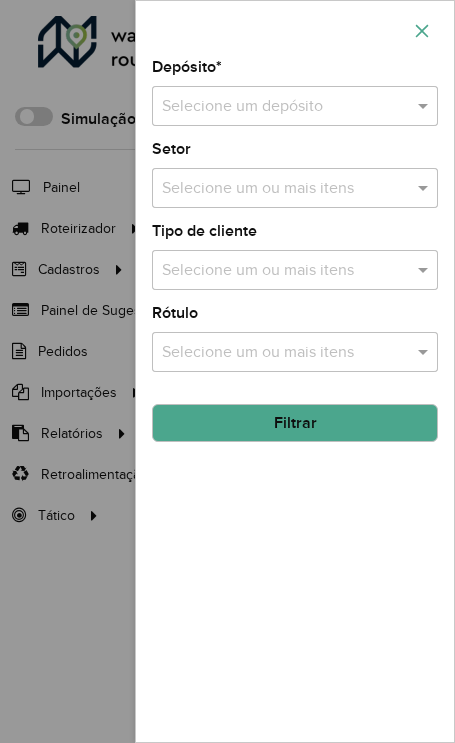
click at [411, 27] on button "button" at bounding box center [422, 31] width 32 height 32
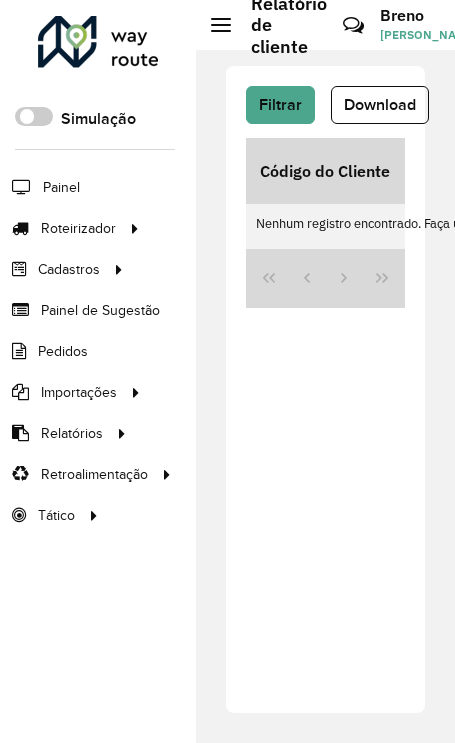
click at [383, 18] on h3 "Breno" at bounding box center [455, 15] width 150 height 19
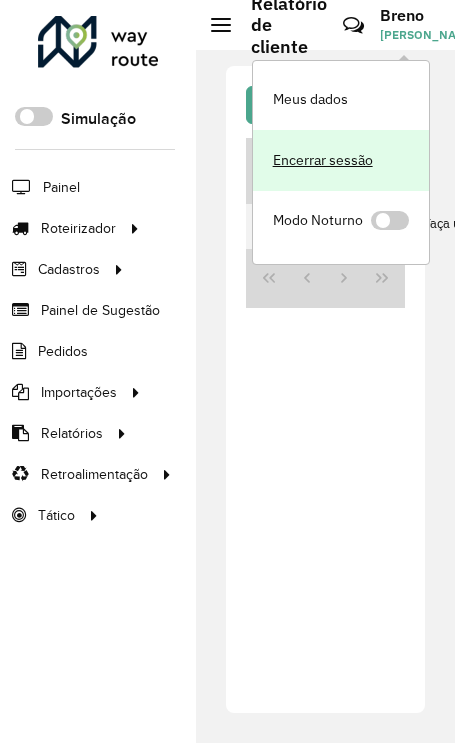
click at [350, 173] on link "Encerrar sessão" at bounding box center [341, 160] width 176 height 61
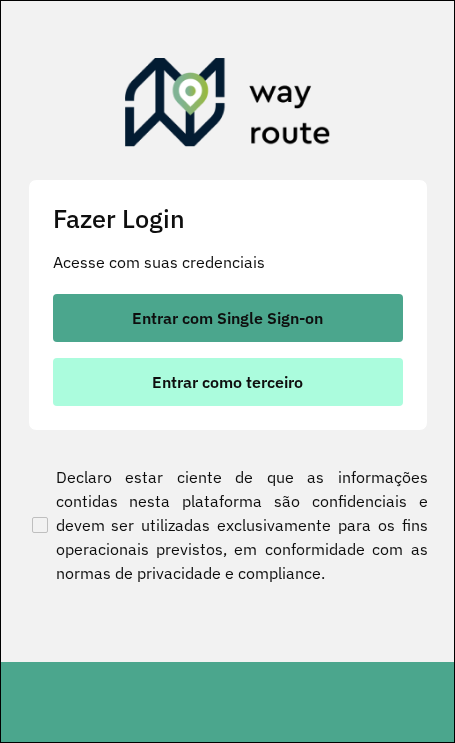
click at [218, 390] on span "Entrar como terceiro" at bounding box center [227, 382] width 151 height 16
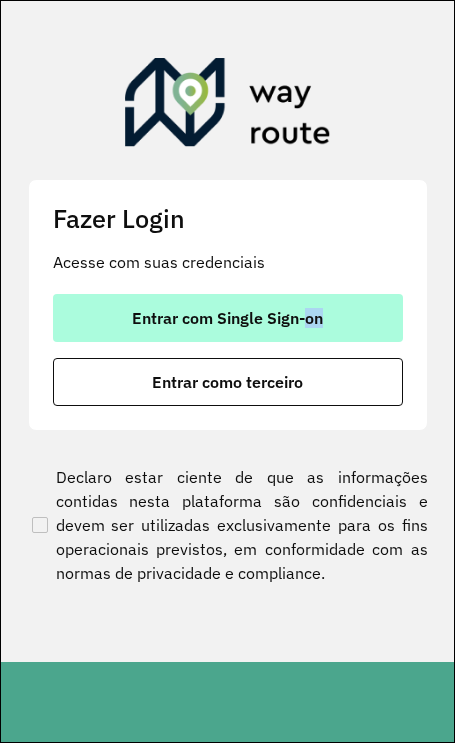
click at [341, 331] on button "Entrar com Single Sign-on" at bounding box center [228, 318] width 350 height 48
click at [278, 326] on span "Entrar com Single Sign-on" at bounding box center [227, 318] width 191 height 16
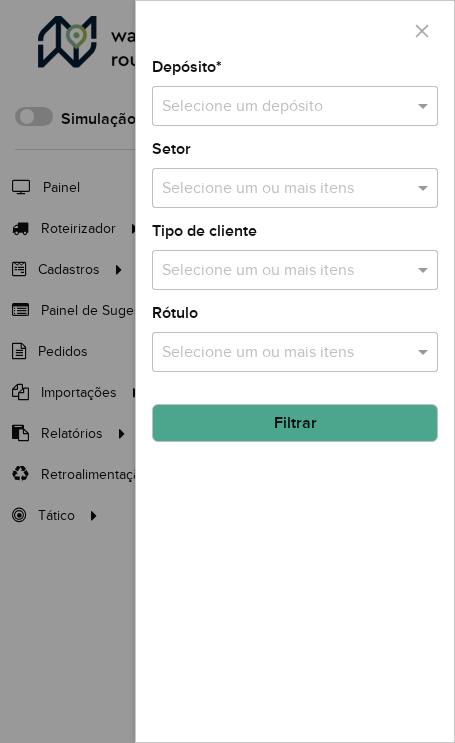
click at [93, 539] on div at bounding box center [227, 371] width 455 height 743
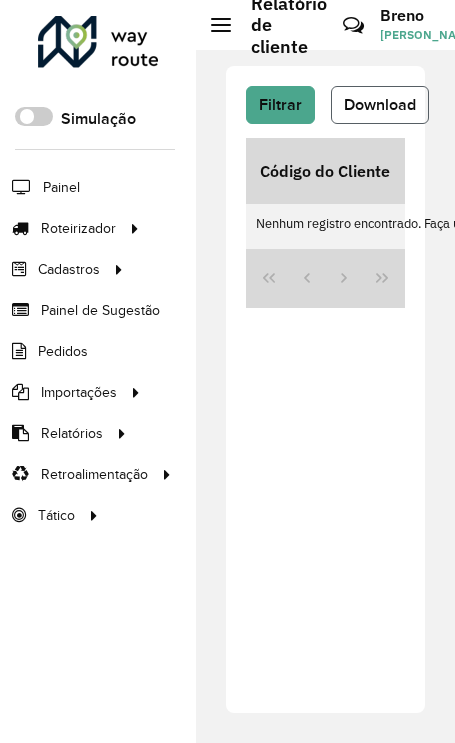
click at [383, 96] on span "Download" at bounding box center [380, 104] width 72 height 17
click at [454, 338] on div "Filtrar Download Código do Cliente Nome Documento Tipo Prioridade Tempo de espe…" at bounding box center [325, 396] width 259 height 693
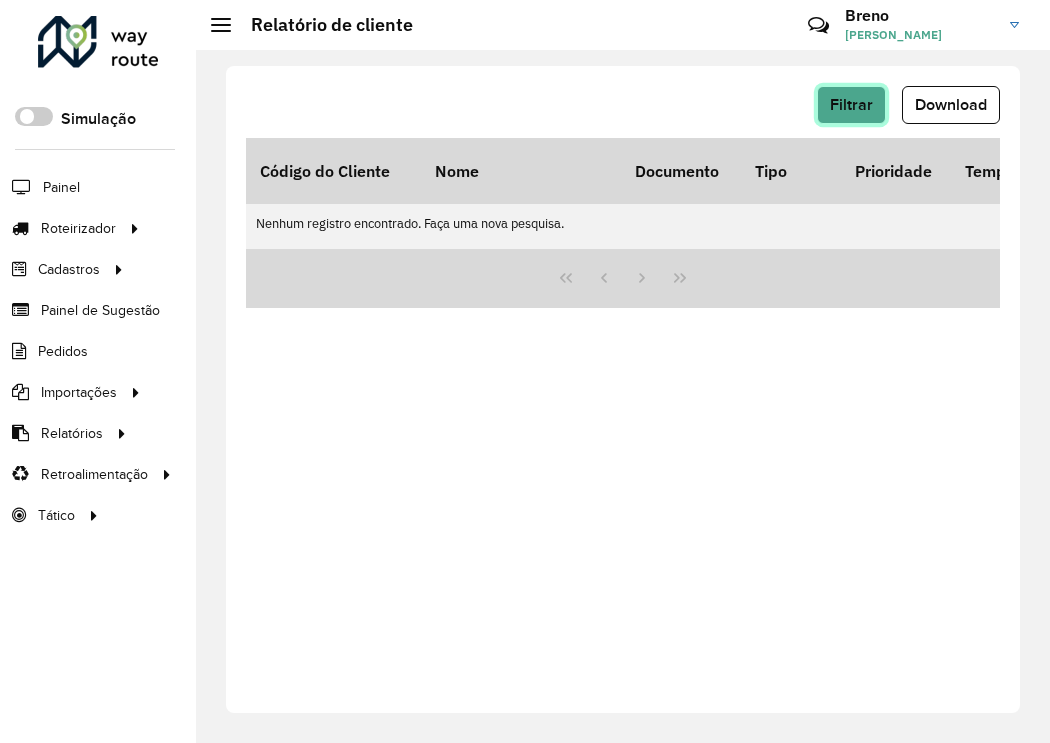
click at [454, 108] on span "Filtrar" at bounding box center [851, 104] width 43 height 17
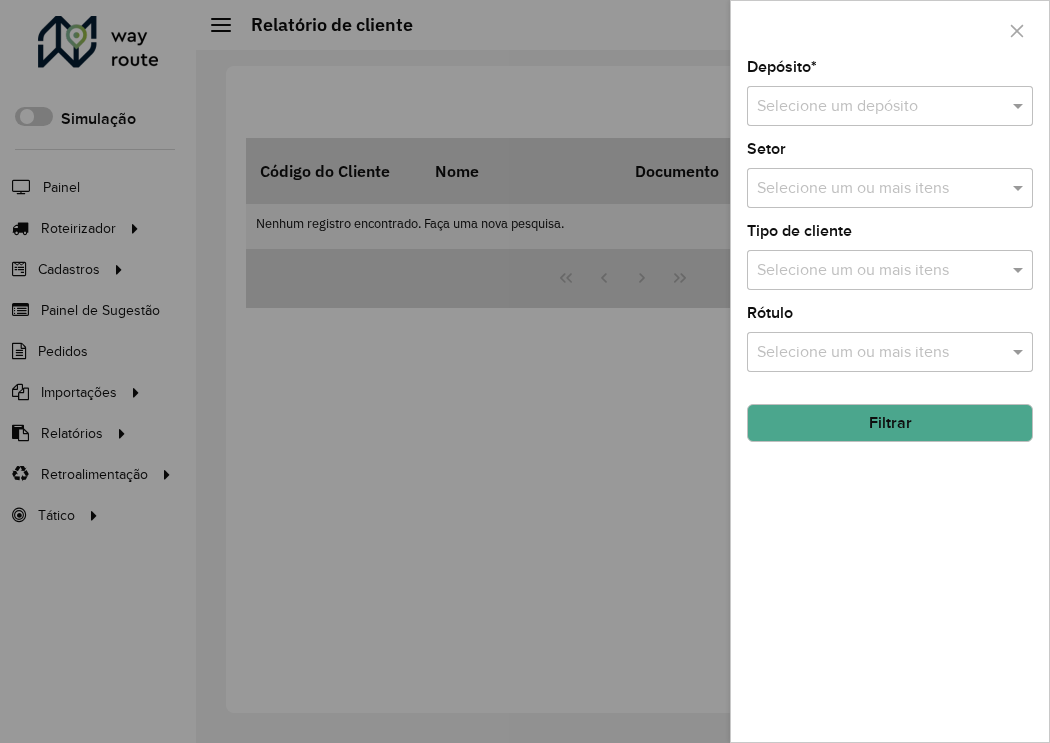
click at [454, 86] on div "Selecione um depósito" at bounding box center [890, 106] width 286 height 40
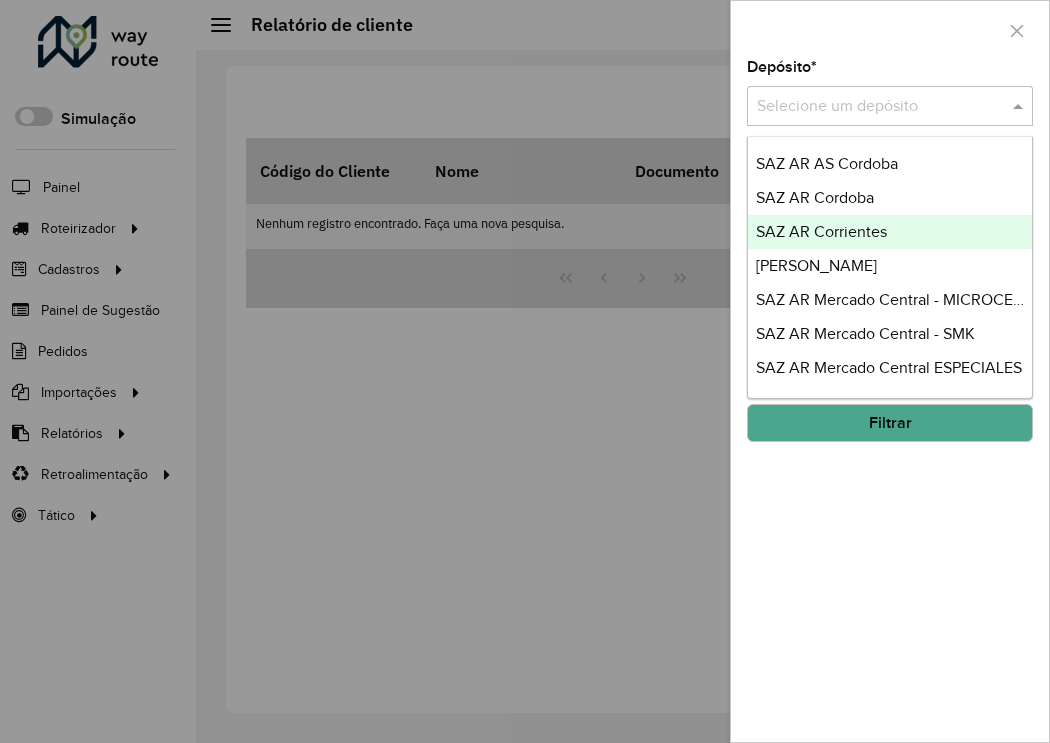
click at [454, 222] on div "SAZ AR Corrientes" at bounding box center [890, 232] width 284 height 34
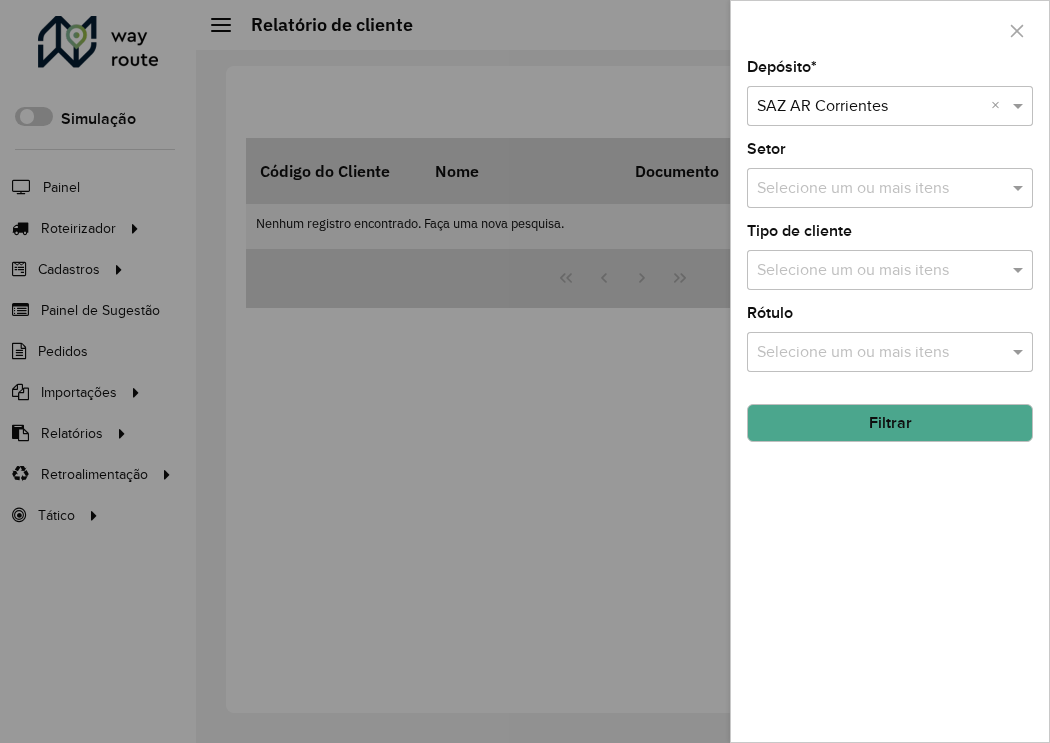
click at [454, 452] on div "Depósito * Selecione um depósito × SAZ AR Corrientes × Setor Selecione um ou ma…" at bounding box center [890, 401] width 318 height 682
click at [454, 432] on button "Filtrar" at bounding box center [890, 423] width 286 height 38
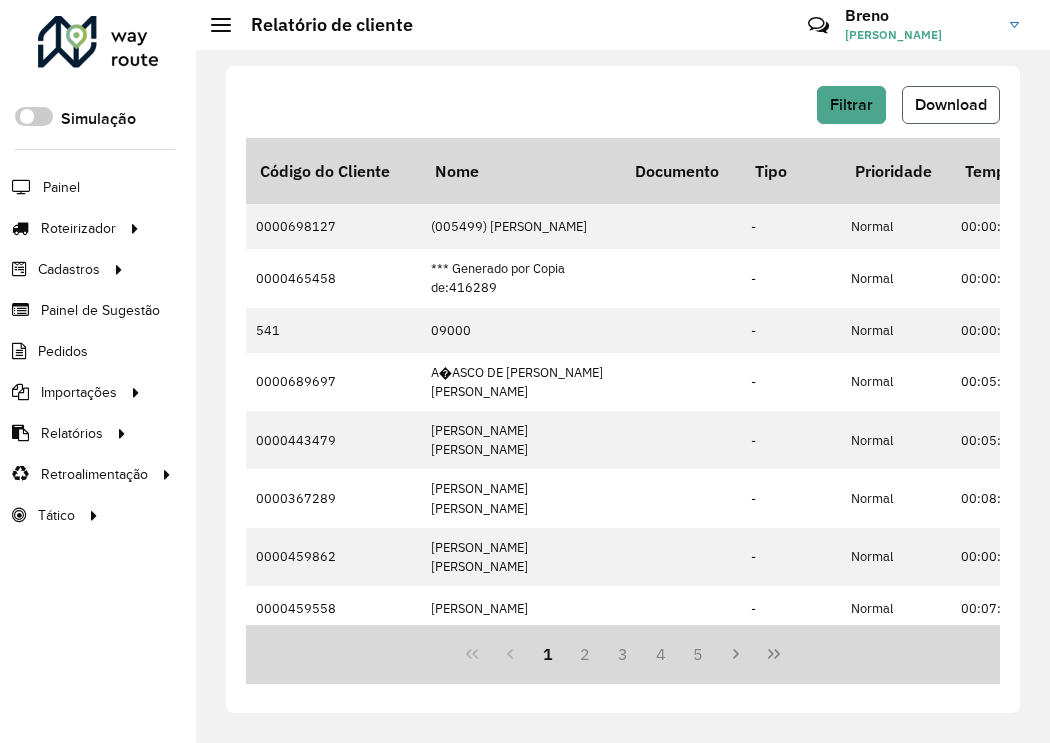
click at [454, 111] on span "Download" at bounding box center [951, 104] width 72 height 17
